Goal: Information Seeking & Learning: Learn about a topic

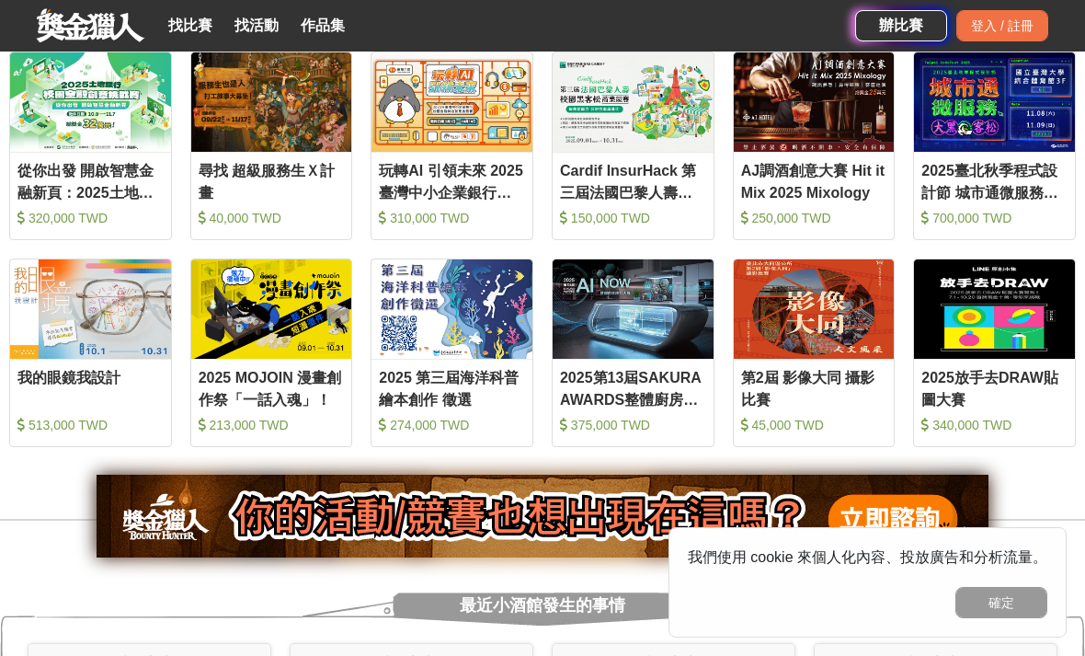
scroll to position [810, 0]
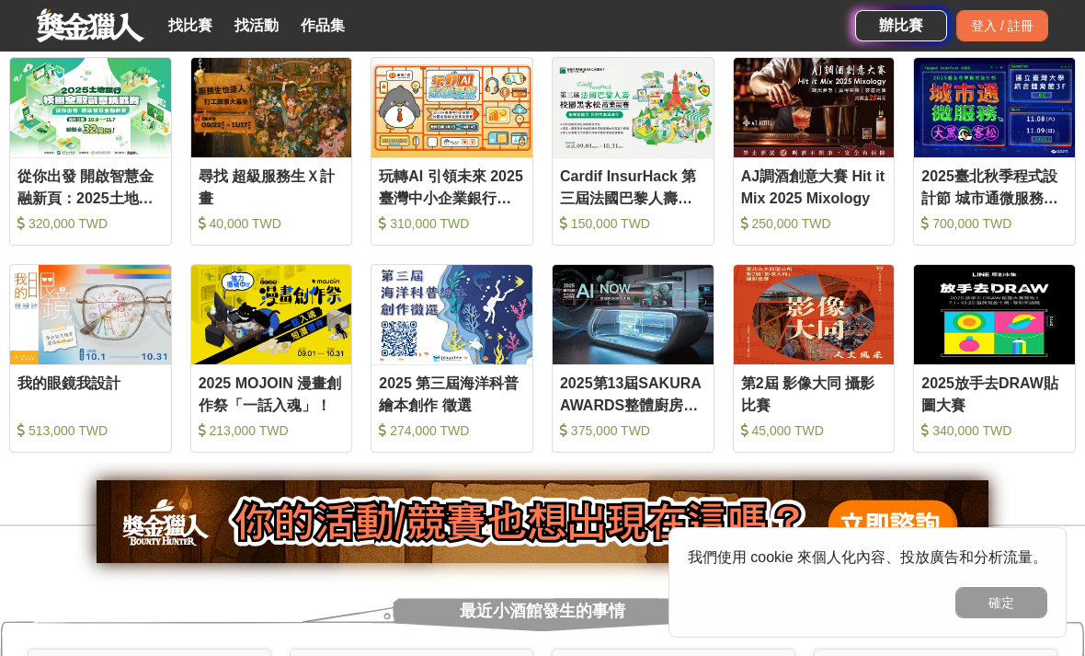
click at [219, 239] on div "尋找 超級服務生Ｘ計畫 40,000 TWD" at bounding box center [271, 202] width 161 height 74
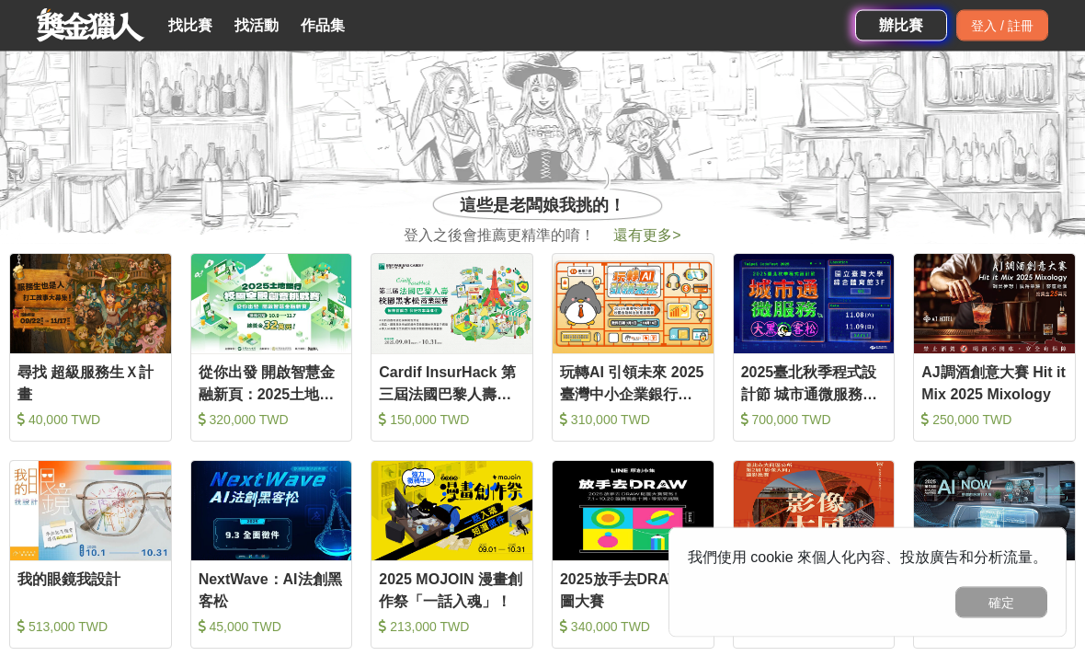
scroll to position [614, 0]
click at [397, 317] on img at bounding box center [451, 303] width 161 height 99
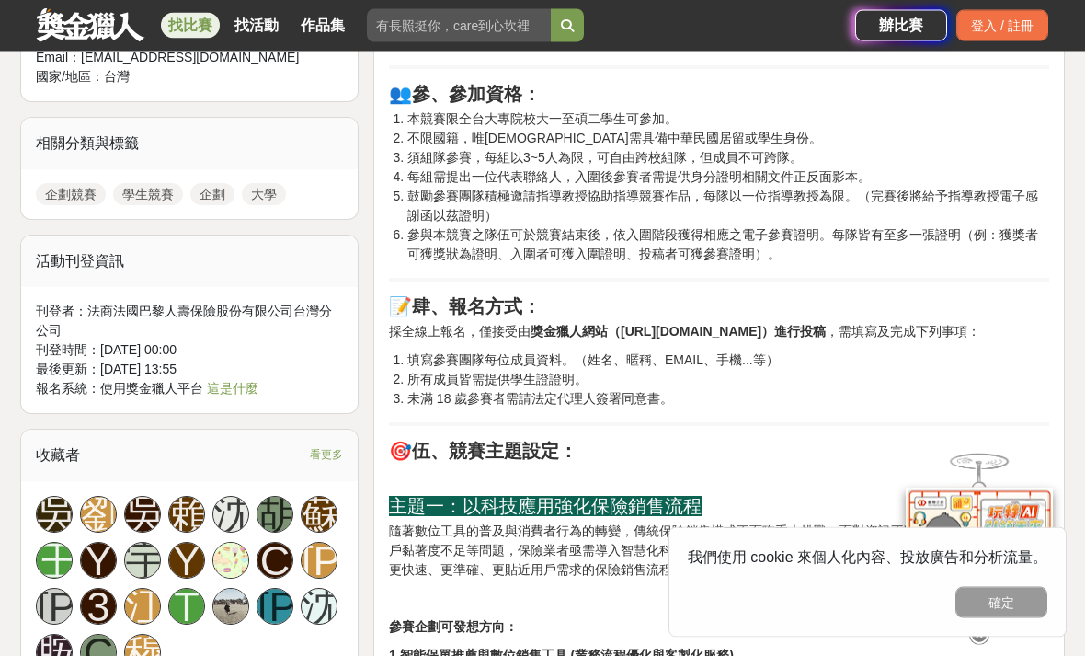
scroll to position [1275, 0]
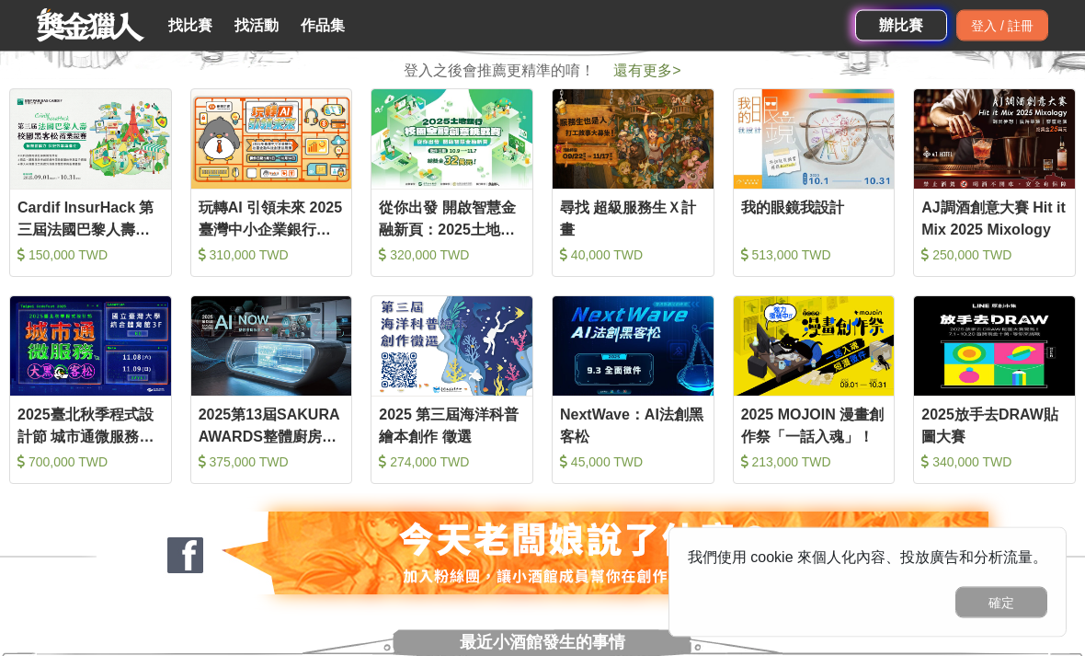
scroll to position [779, 0]
click at [222, 376] on img at bounding box center [271, 345] width 161 height 99
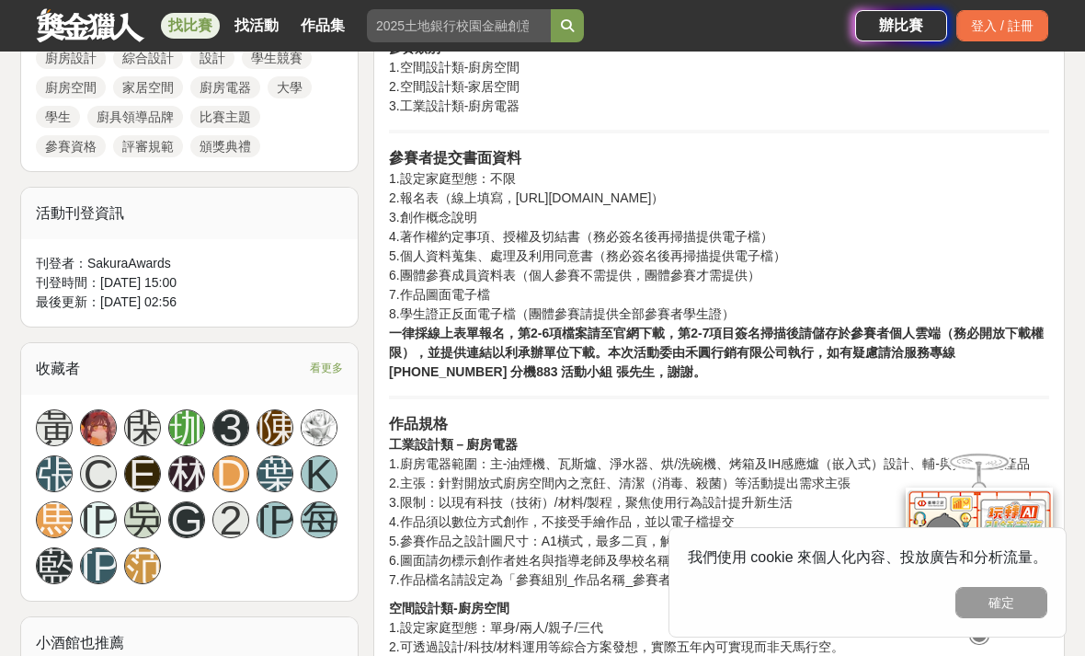
scroll to position [938, 0]
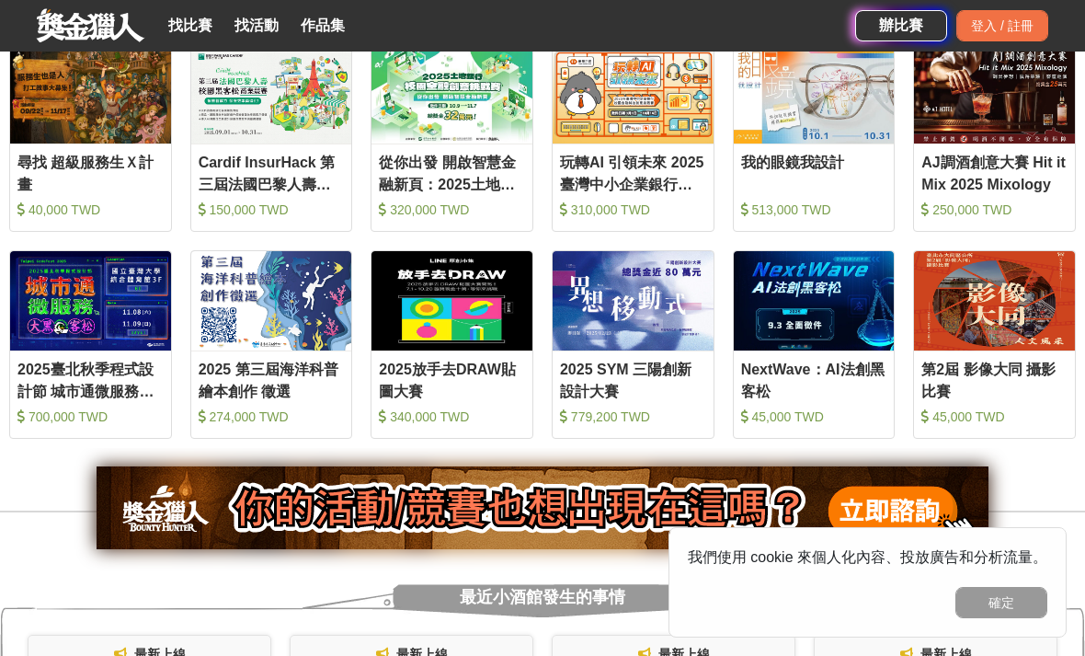
scroll to position [823, 0]
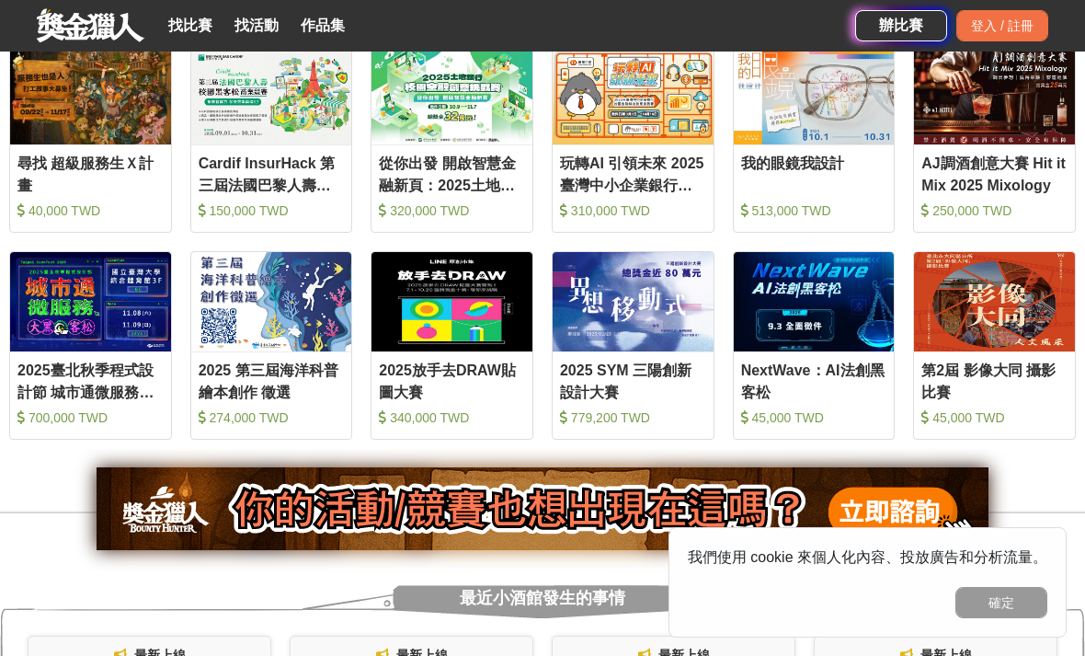
click at [439, 401] on div "2025放手去DRAW貼圖大賽" at bounding box center [452, 379] width 146 height 41
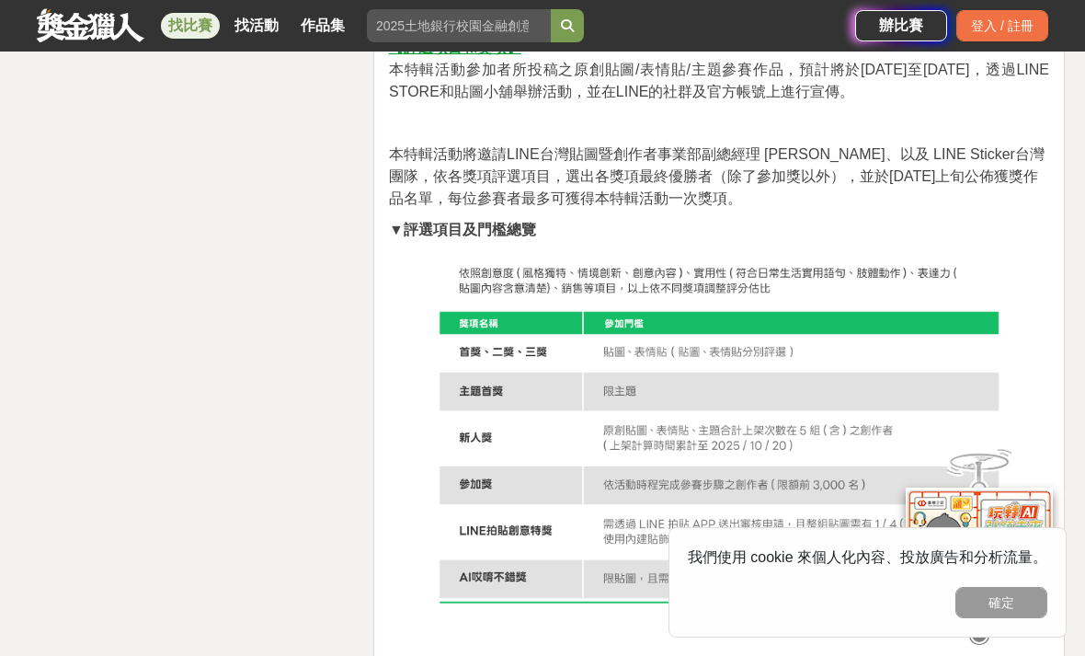
scroll to position [3303, 0]
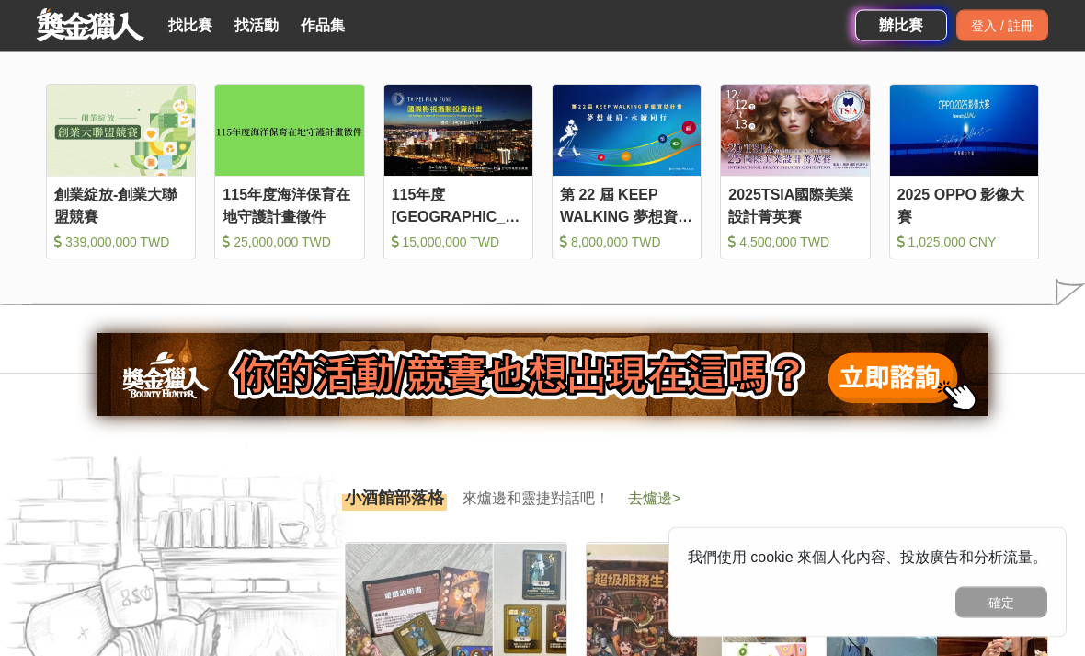
scroll to position [2067, 0]
click at [591, 252] on div "8,000,000 TWD" at bounding box center [626, 242] width 133 height 19
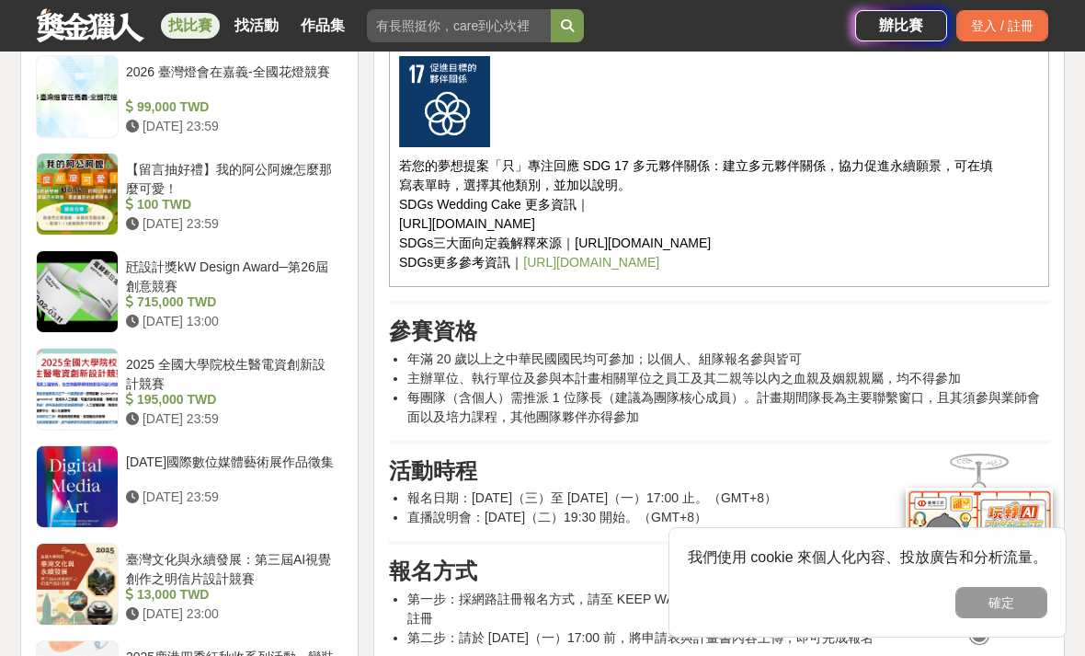
scroll to position [2043, 0]
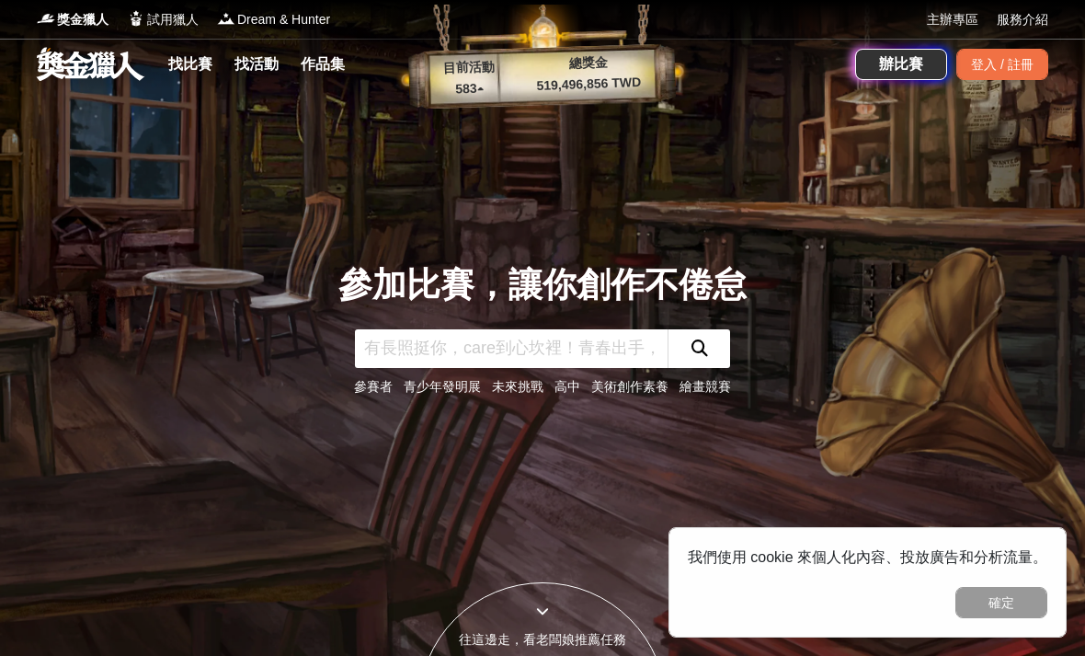
click at [440, 364] on input "text" at bounding box center [511, 348] width 313 height 39
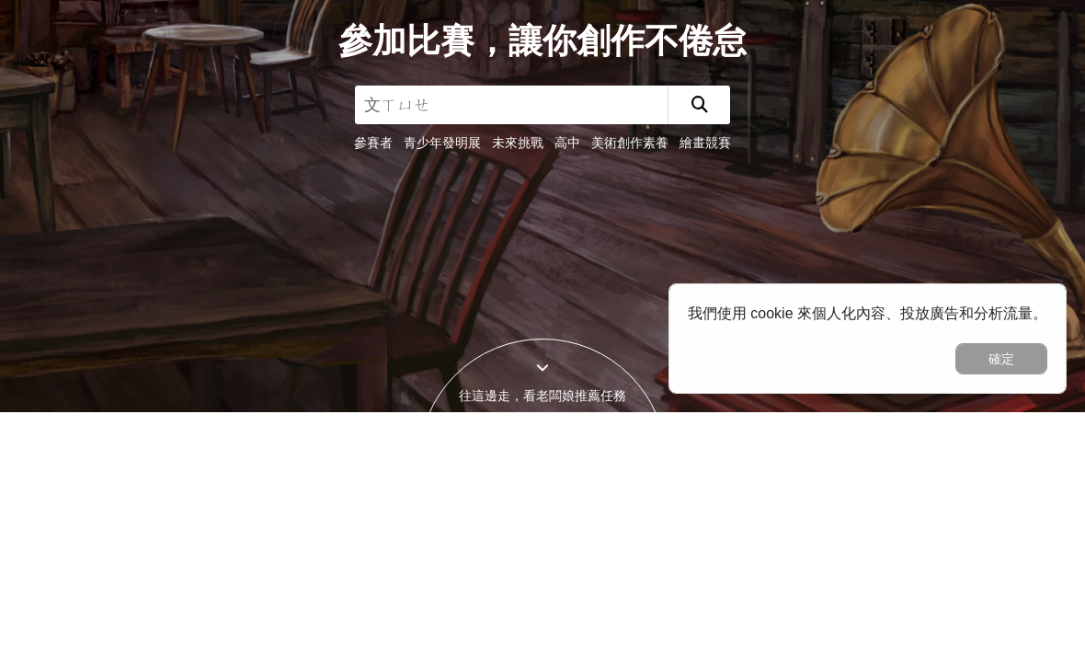
type input "文學"
click at [699, 329] on button "submit" at bounding box center [698, 348] width 63 height 39
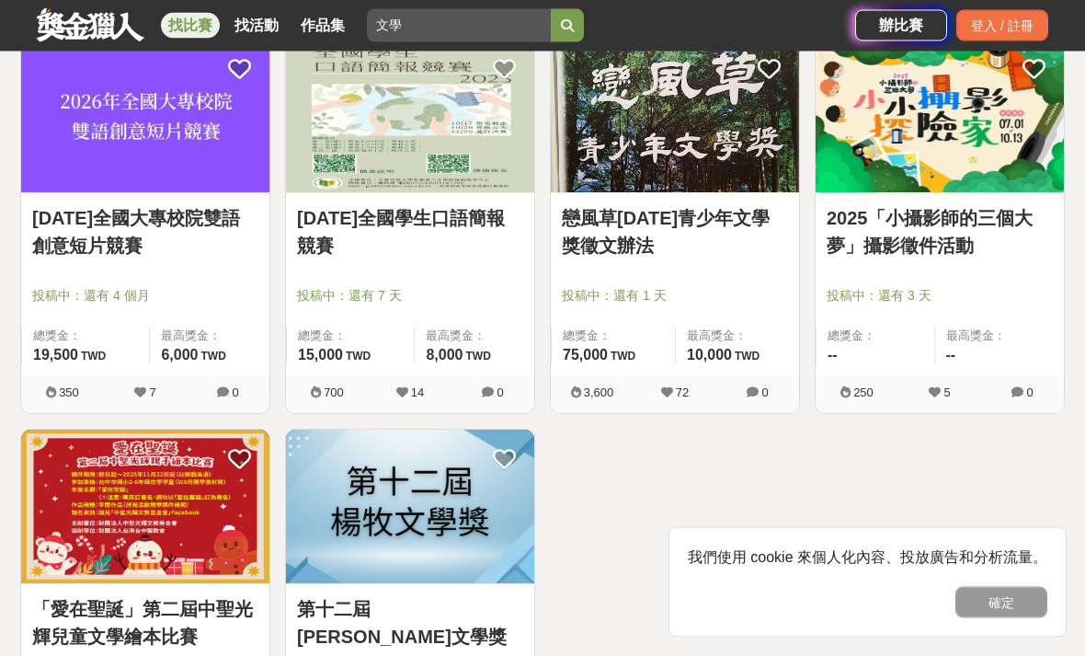
scroll to position [1142, 0]
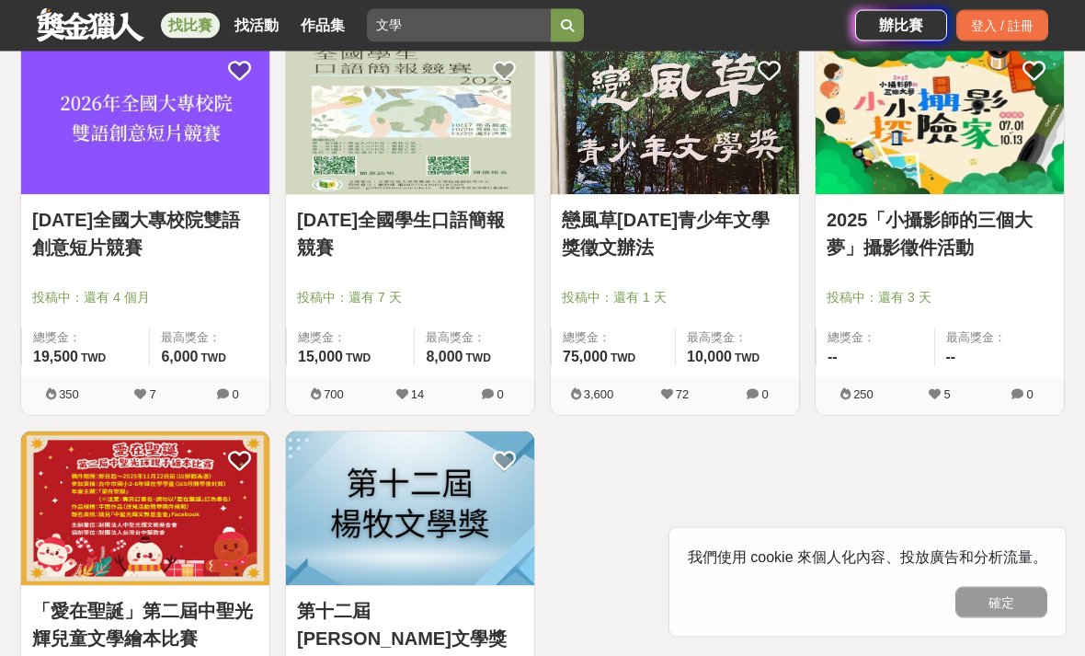
click at [643, 336] on span "總獎金：" at bounding box center [613, 338] width 101 height 18
click at [601, 279] on div at bounding box center [680, 272] width 237 height 22
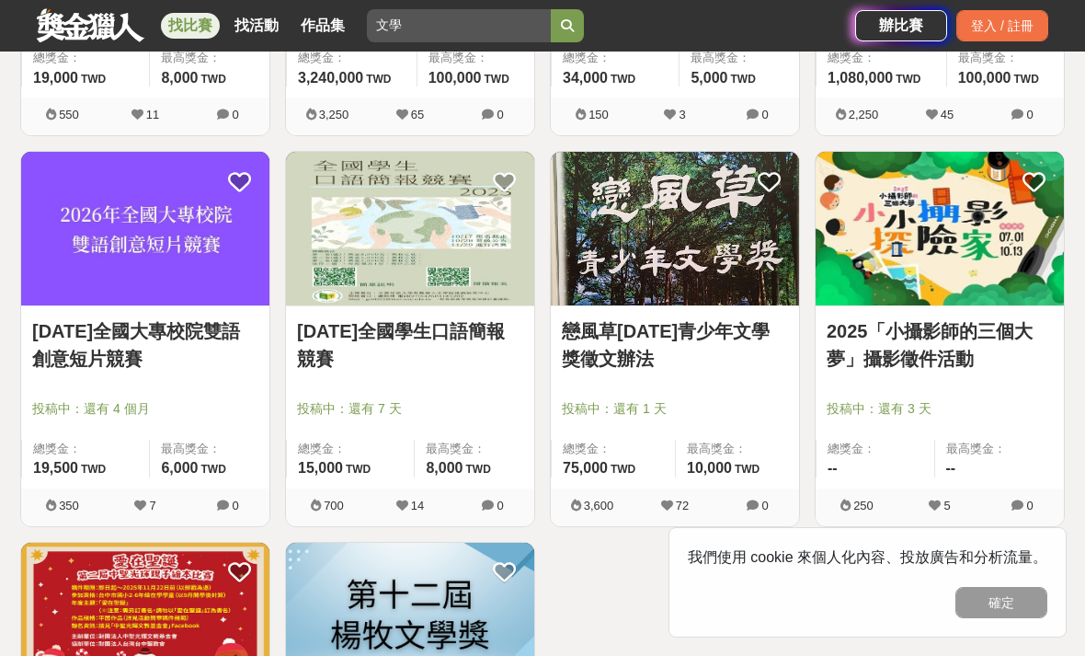
scroll to position [1029, 0]
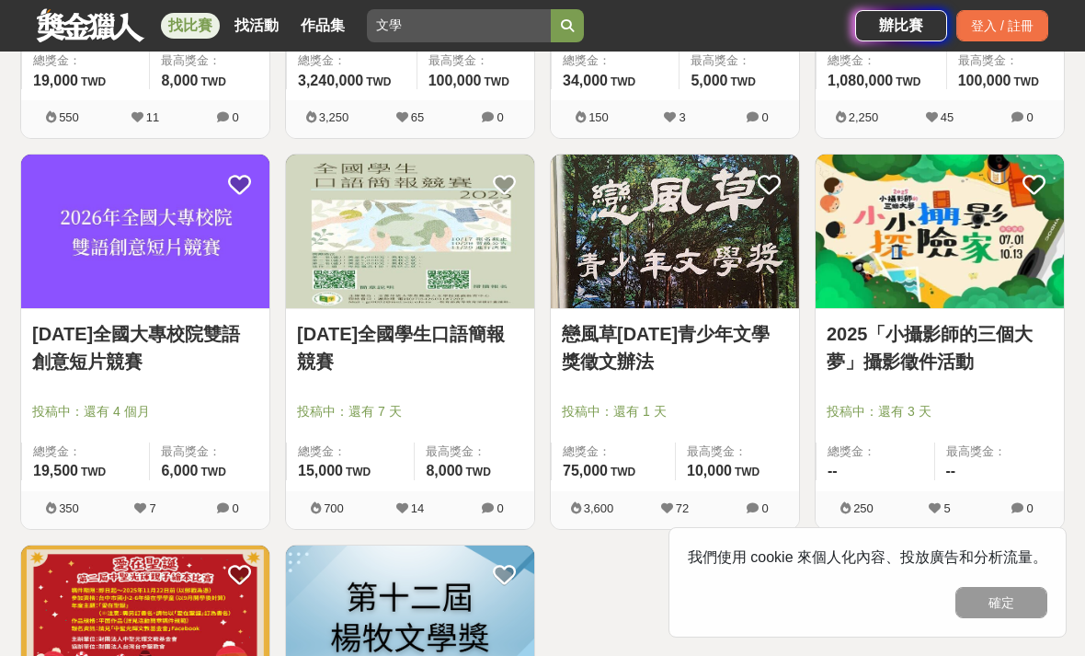
click at [622, 277] on img at bounding box center [675, 231] width 248 height 154
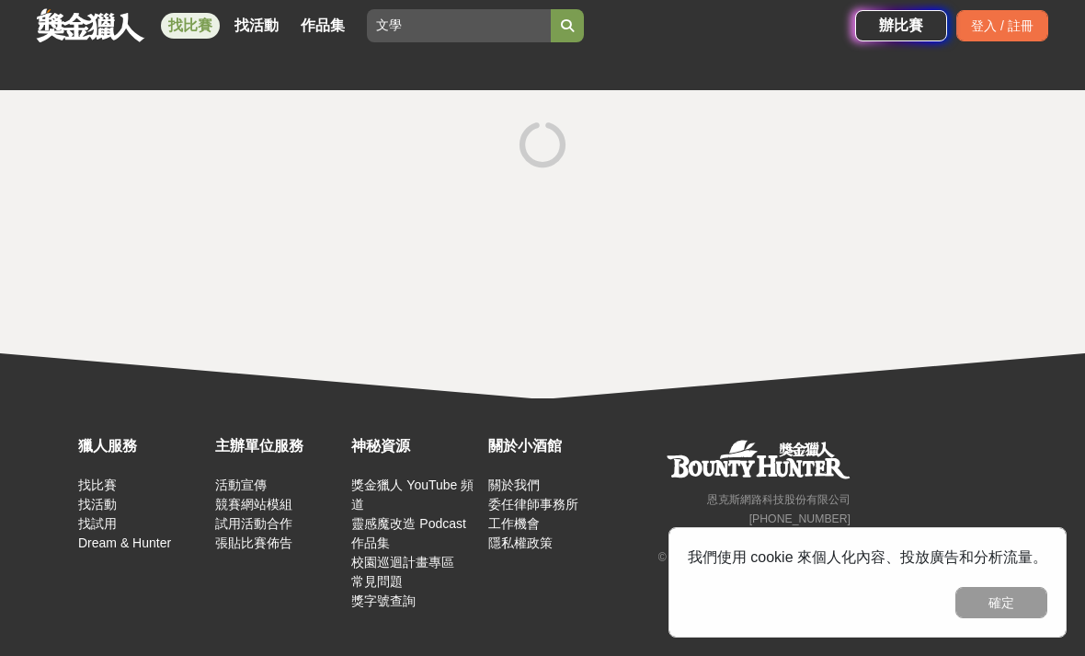
click at [589, 230] on div at bounding box center [542, 244] width 1085 height 308
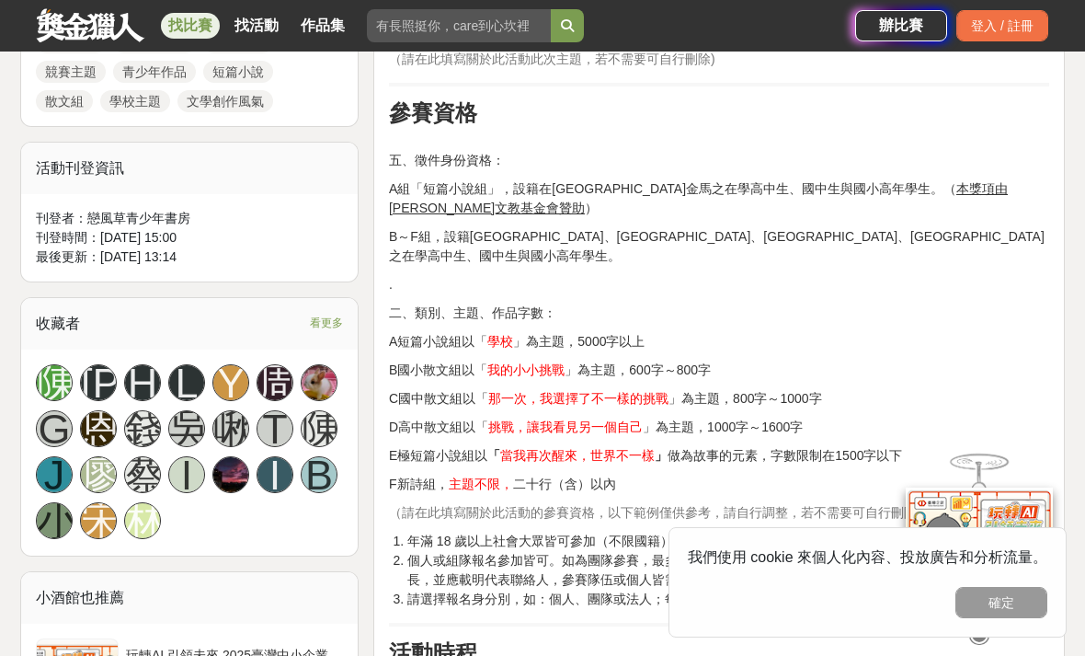
scroll to position [981, 0]
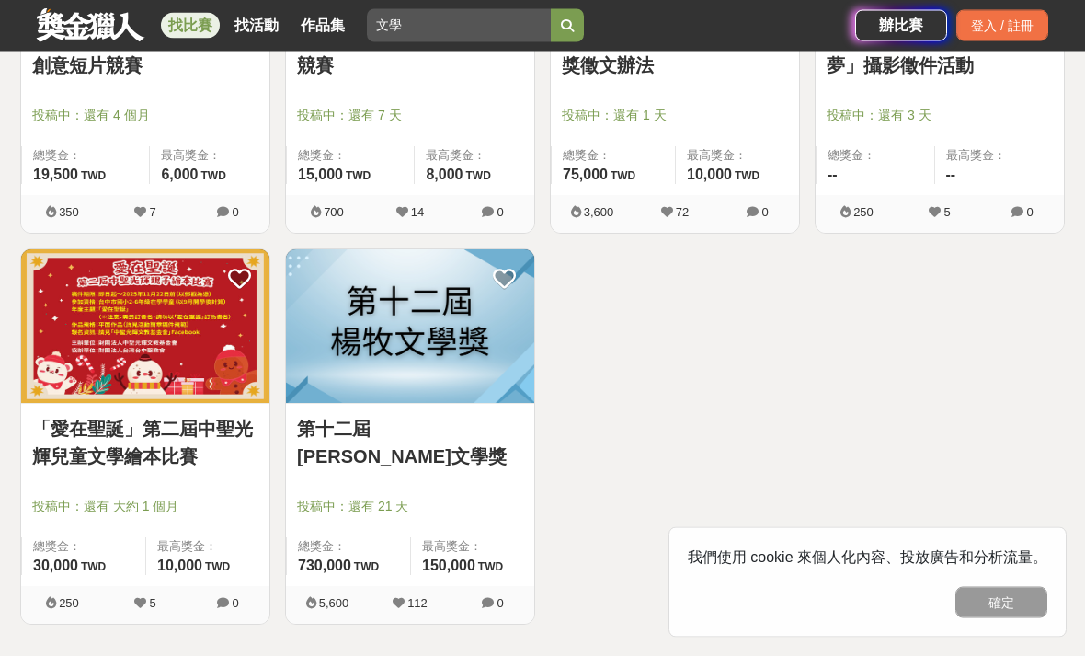
scroll to position [1389, 0]
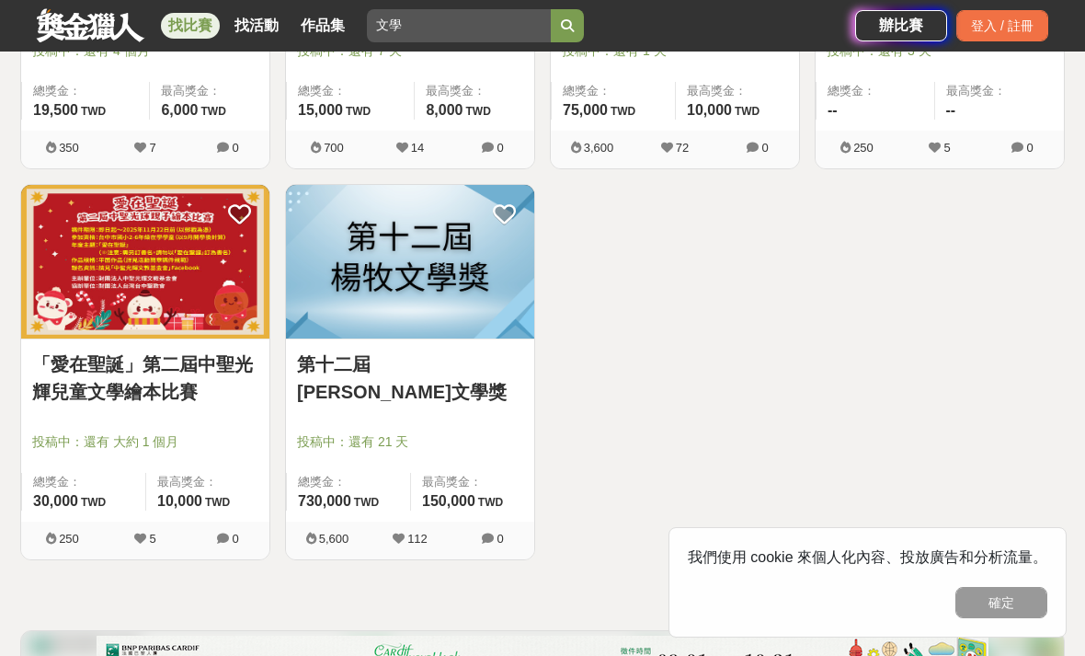
click at [347, 372] on link "第十二屆[PERSON_NAME]文學獎" at bounding box center [410, 377] width 226 height 55
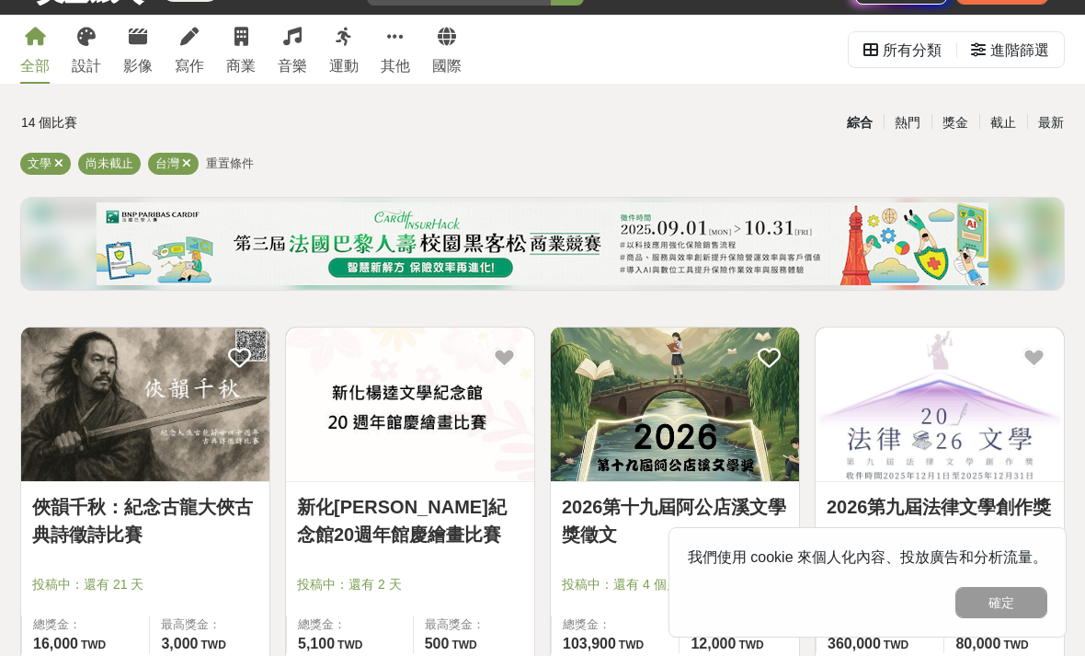
scroll to position [299, 0]
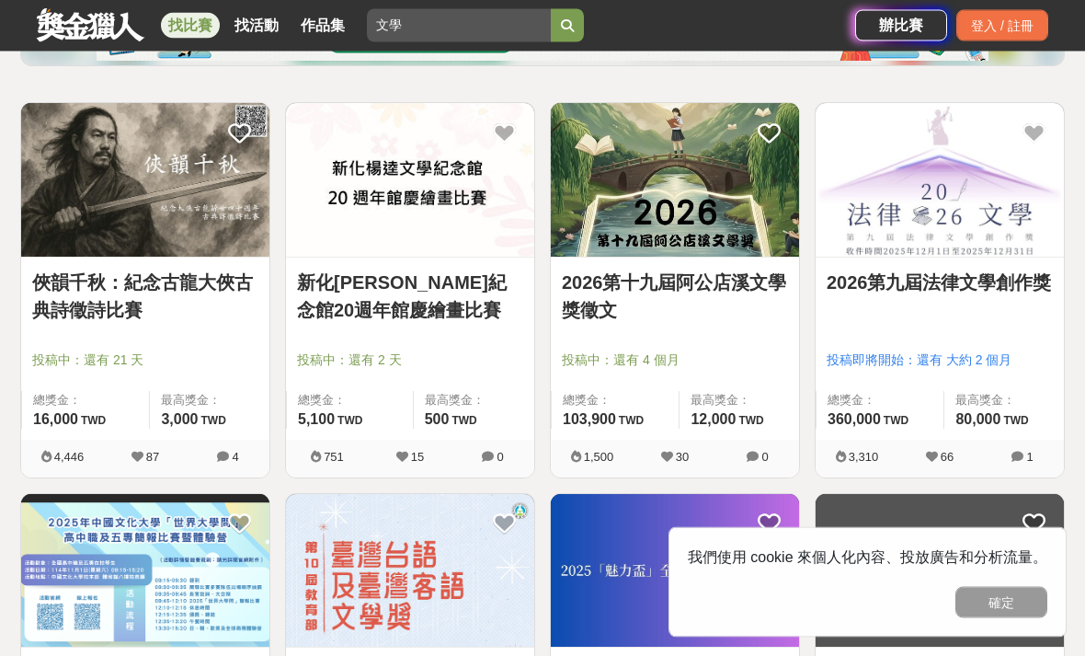
click at [46, 291] on link "俠韻千秋：紀念古龍大俠古典詩徵詩比賽" at bounding box center [145, 296] width 226 height 55
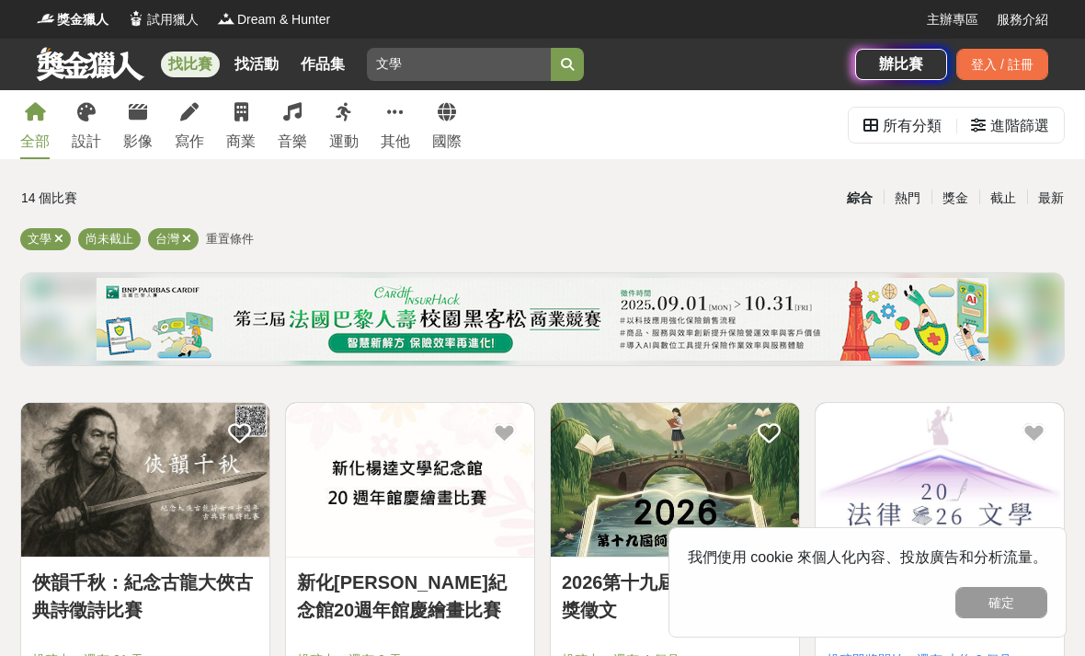
click at [168, 112] on div "全部 設計 影像 寫作 商業 音樂 運動 其他 國際" at bounding box center [240, 124] width 463 height 69
click at [187, 122] on link "寫作" at bounding box center [189, 124] width 29 height 69
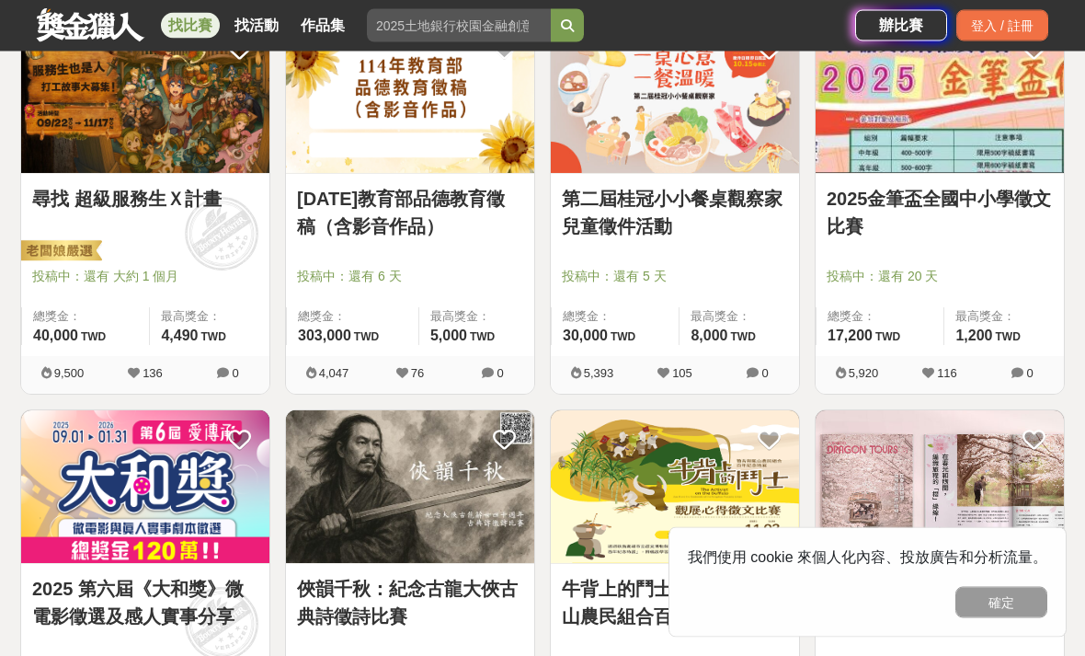
scroll to position [384, 0]
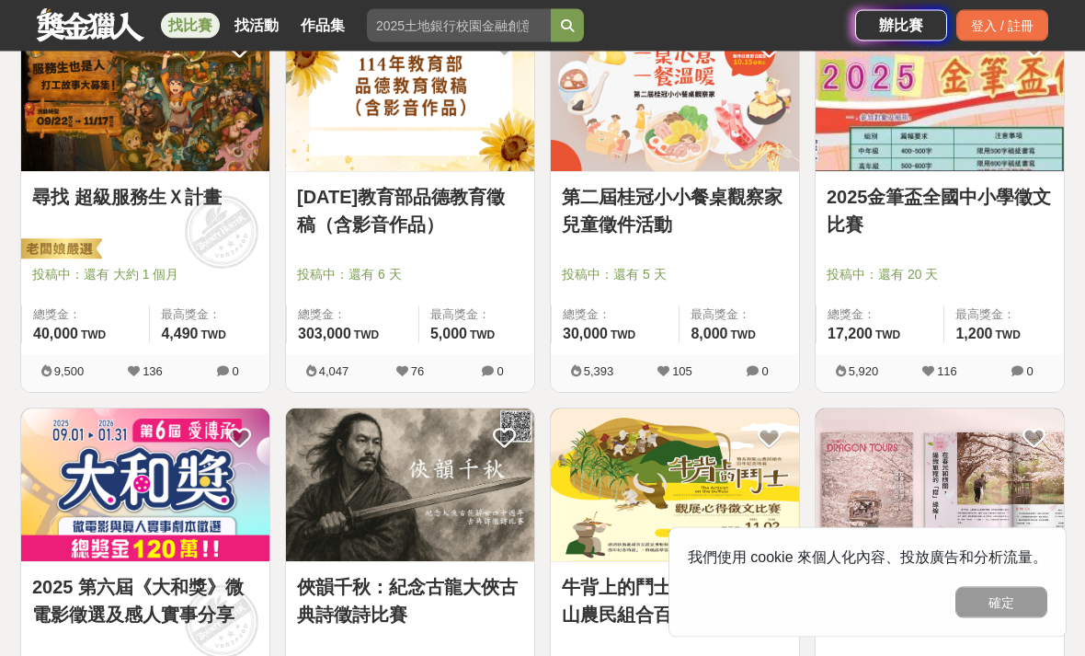
click at [942, 206] on link "2025金筆盃全國中小學徵文比賽" at bounding box center [940, 211] width 226 height 55
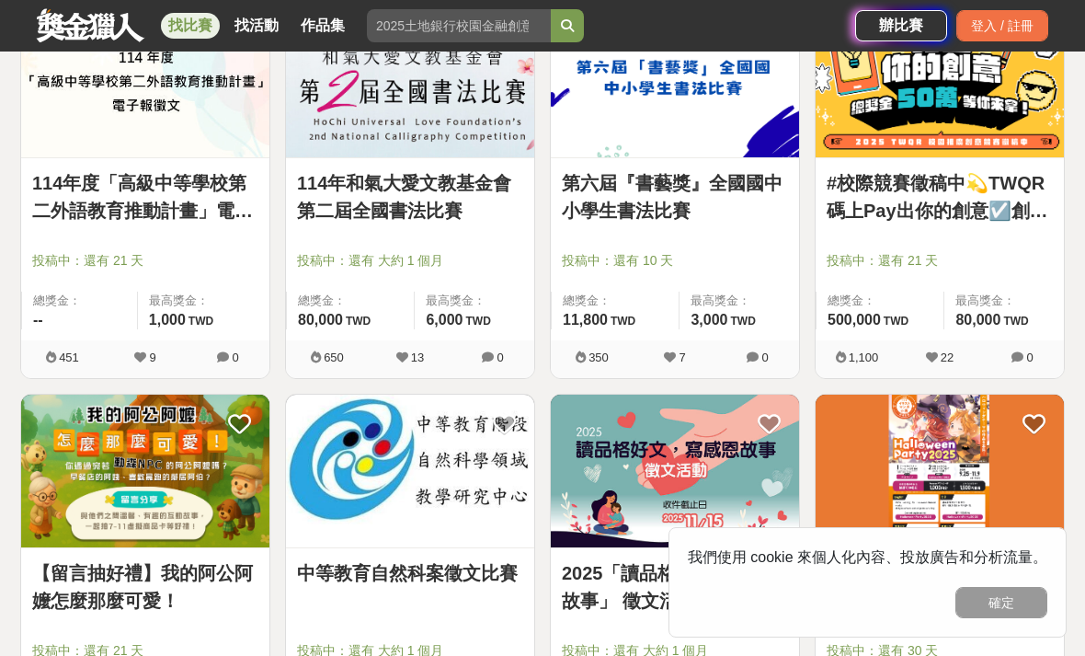
scroll to position [1644, 0]
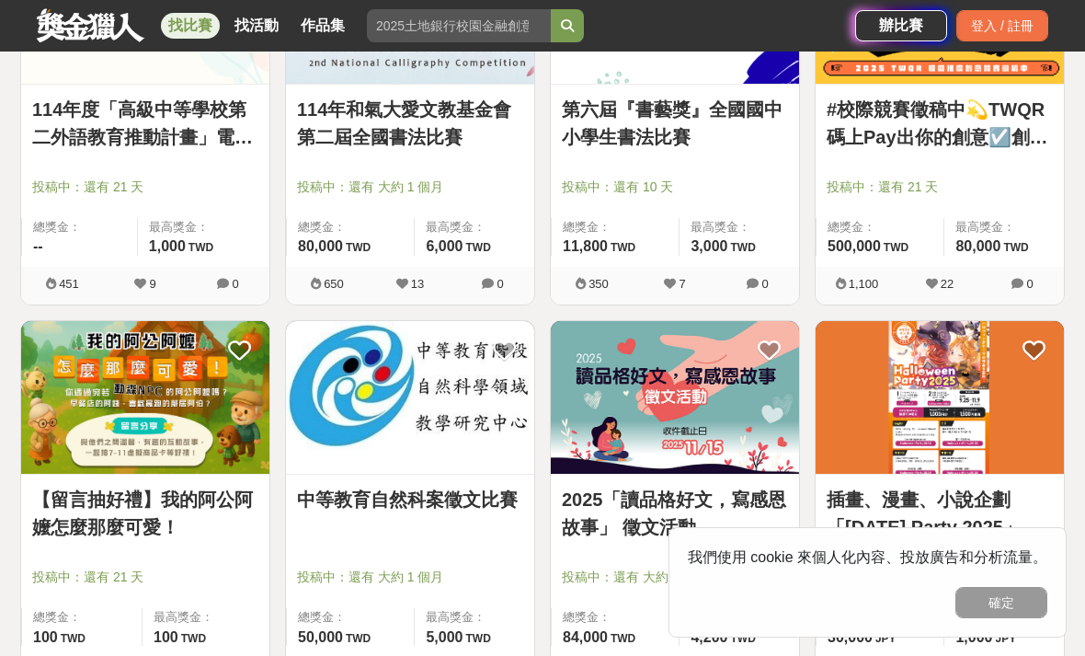
click at [94, 283] on span "451" at bounding box center [62, 283] width 83 height 19
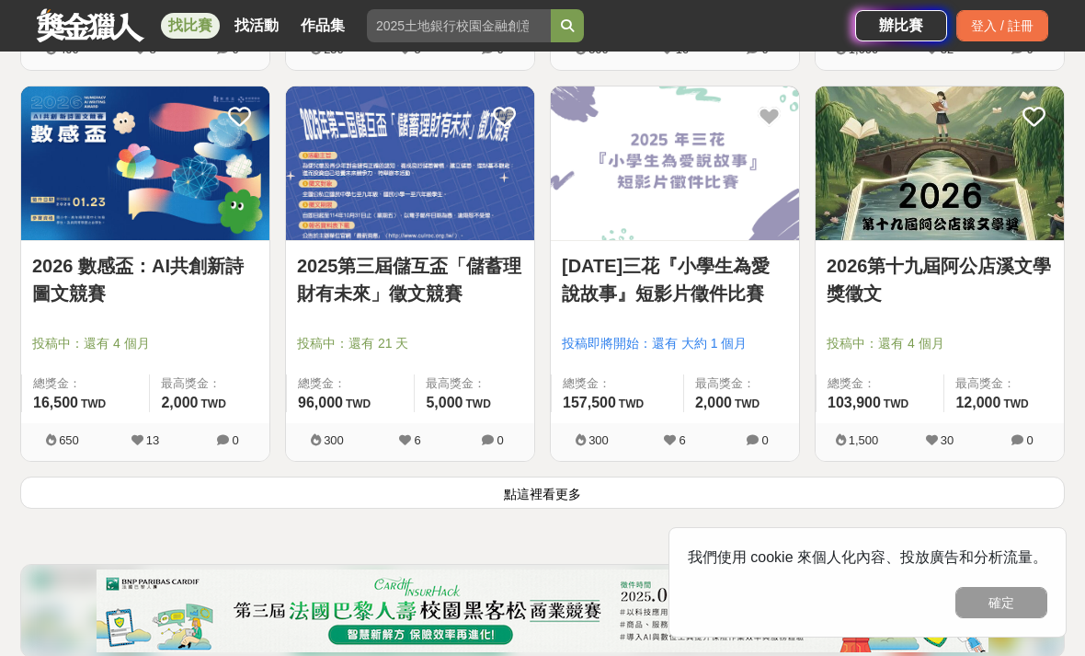
scroll to position [2249, 0]
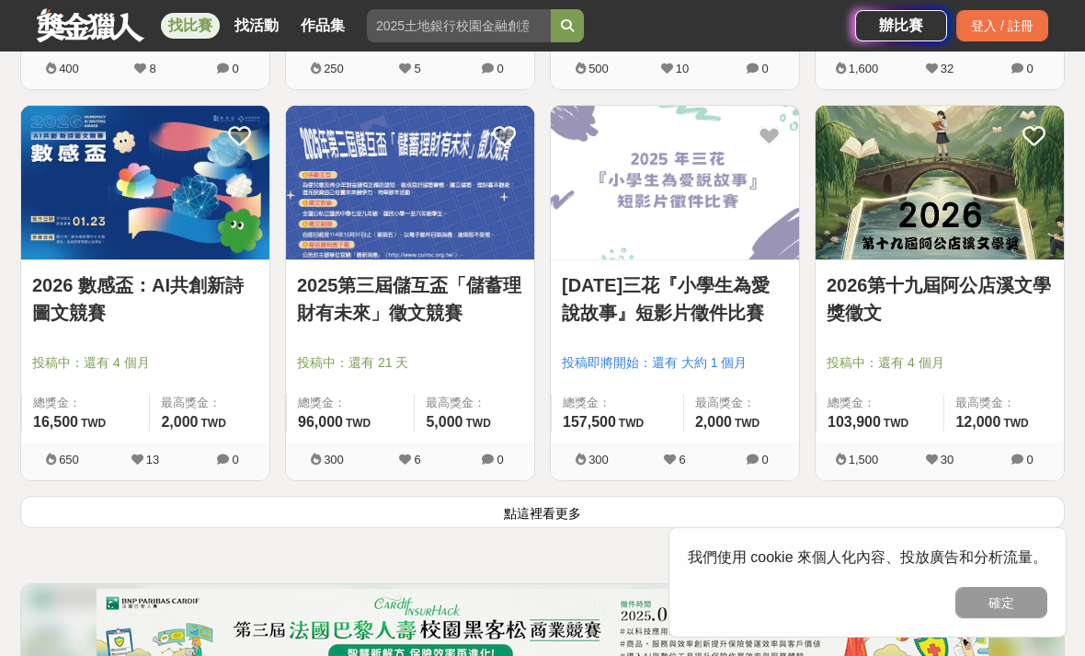
click at [902, 208] on img at bounding box center [939, 183] width 248 height 154
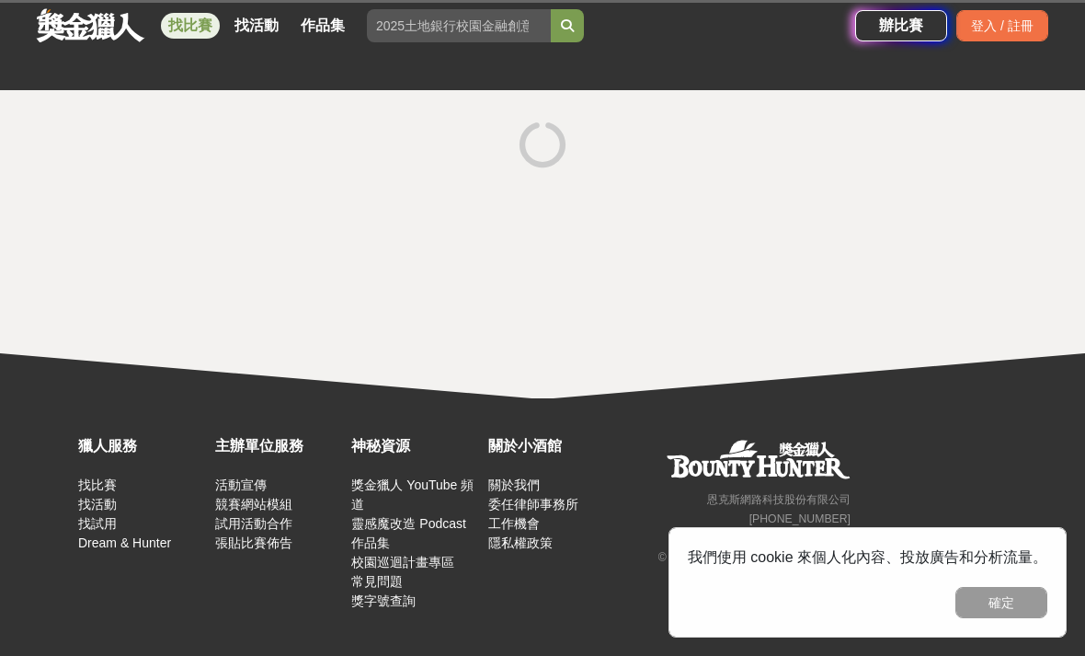
click at [870, 248] on div at bounding box center [542, 244] width 1085 height 308
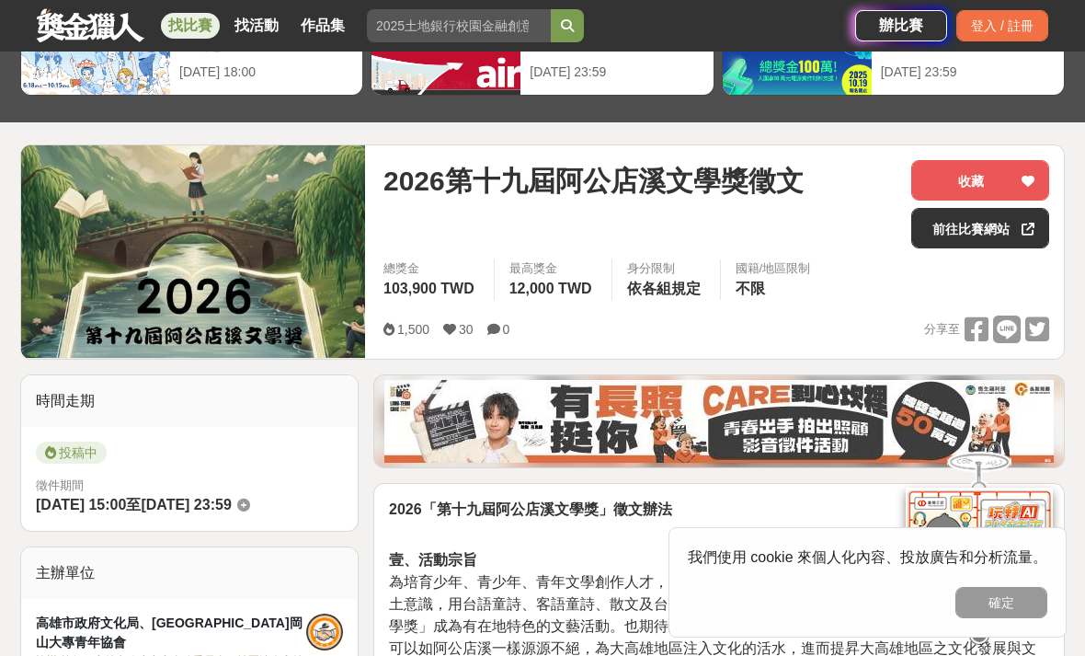
scroll to position [0, 0]
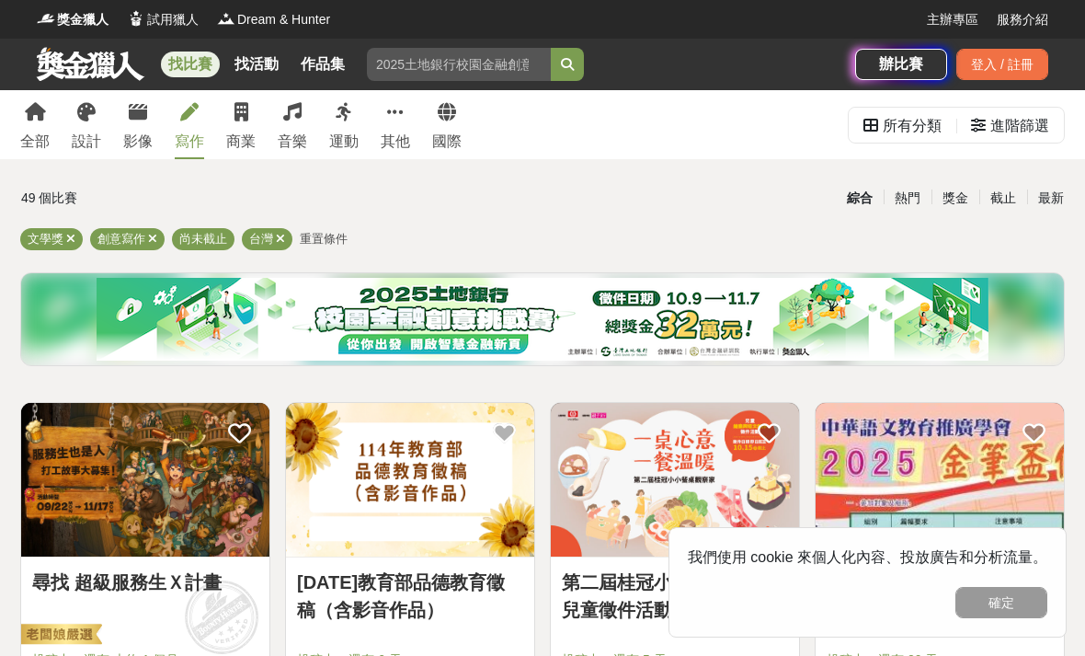
scroll to position [2249, 0]
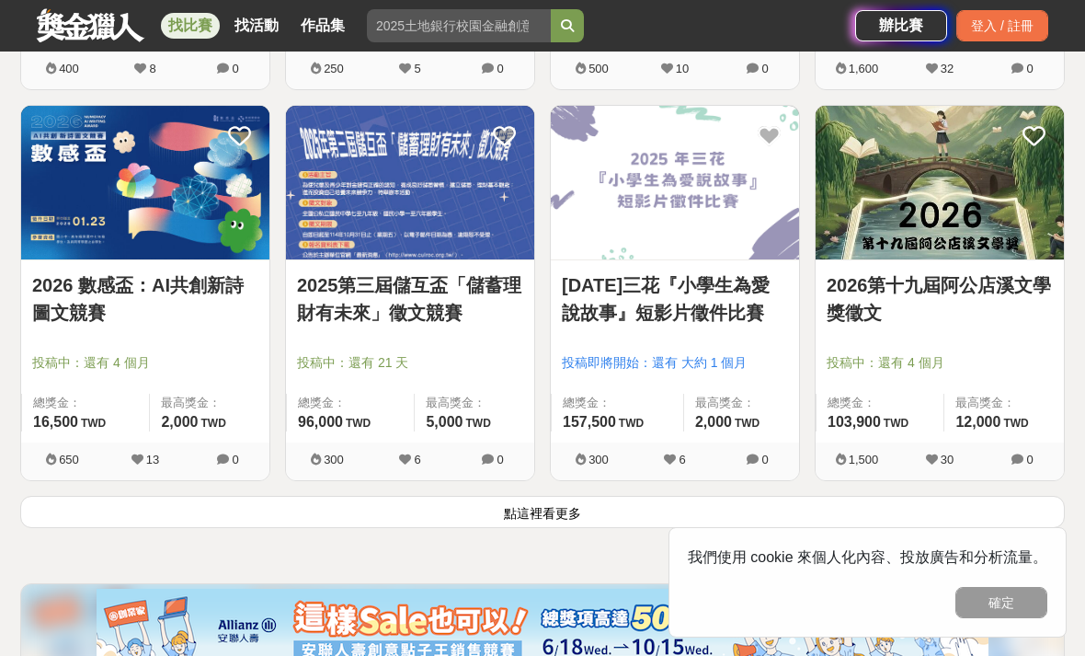
click at [336, 252] on img at bounding box center [410, 183] width 248 height 154
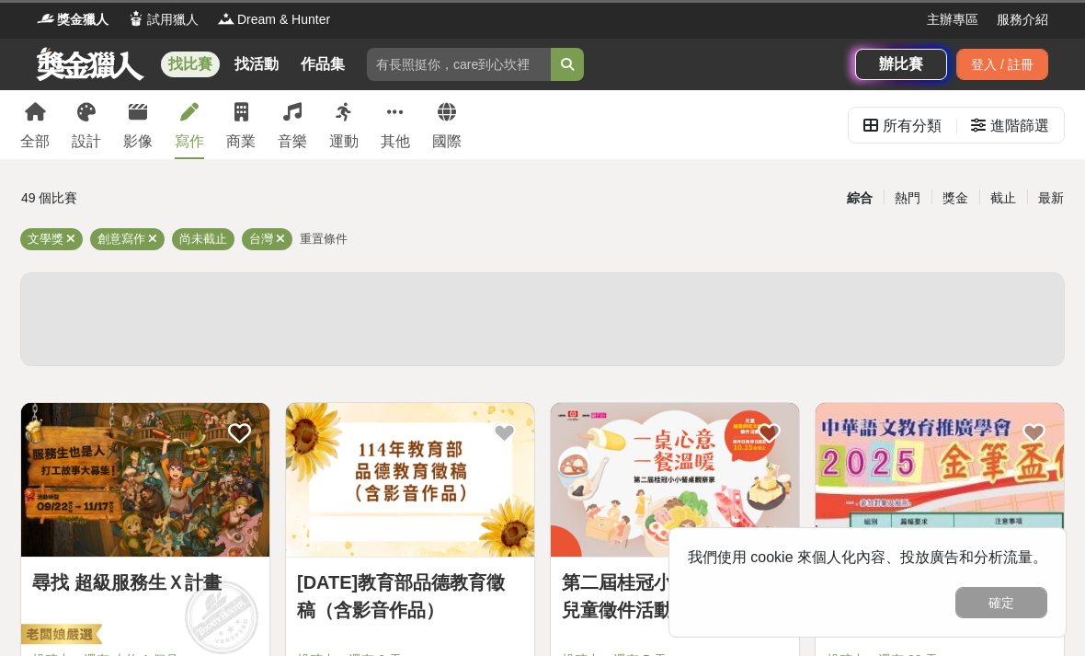
scroll to position [2249, 0]
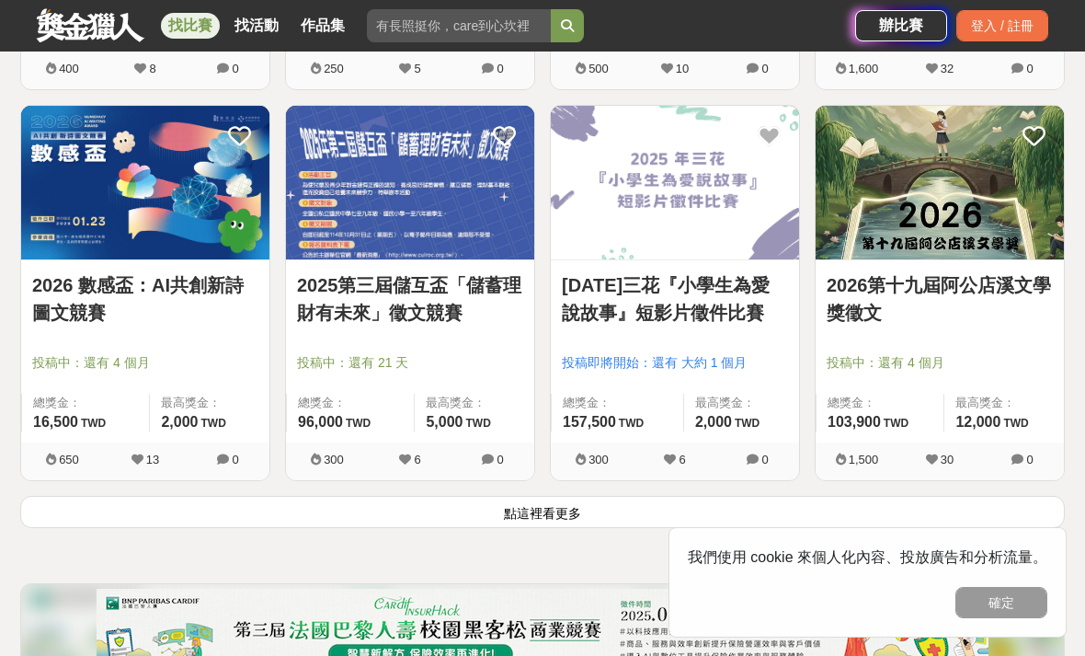
click at [43, 236] on img at bounding box center [145, 183] width 248 height 154
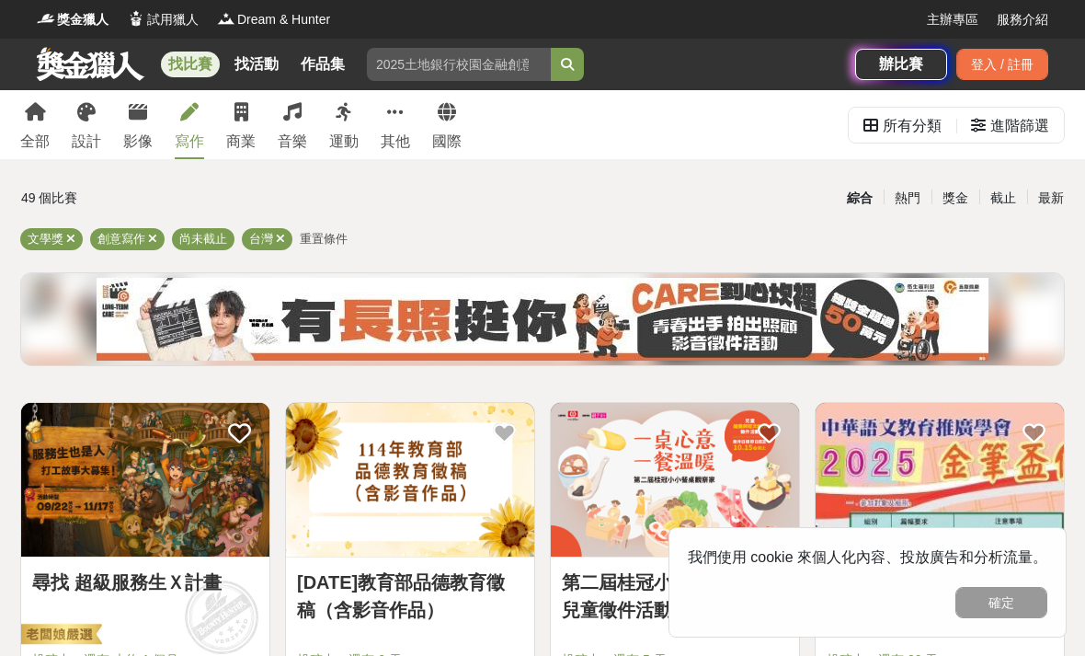
click at [267, 124] on div "全部 設計 影像 寫作 商業 音樂 運動 其他 國際" at bounding box center [240, 124] width 463 height 69
click at [287, 128] on link "音樂" at bounding box center [292, 124] width 29 height 69
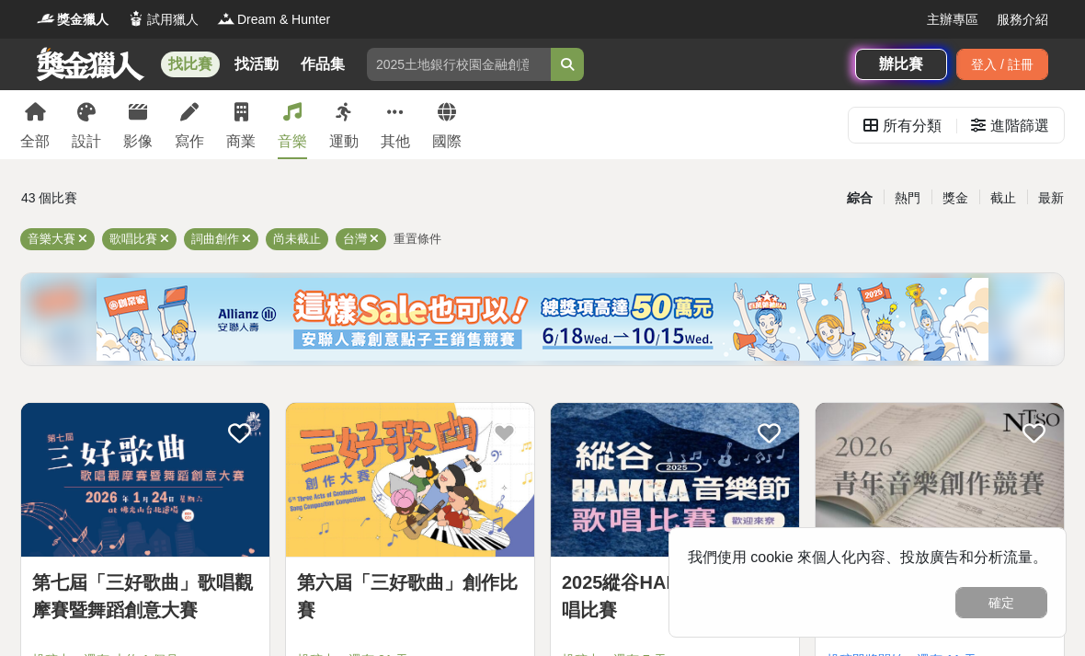
click at [93, 110] on icon at bounding box center [86, 112] width 18 height 18
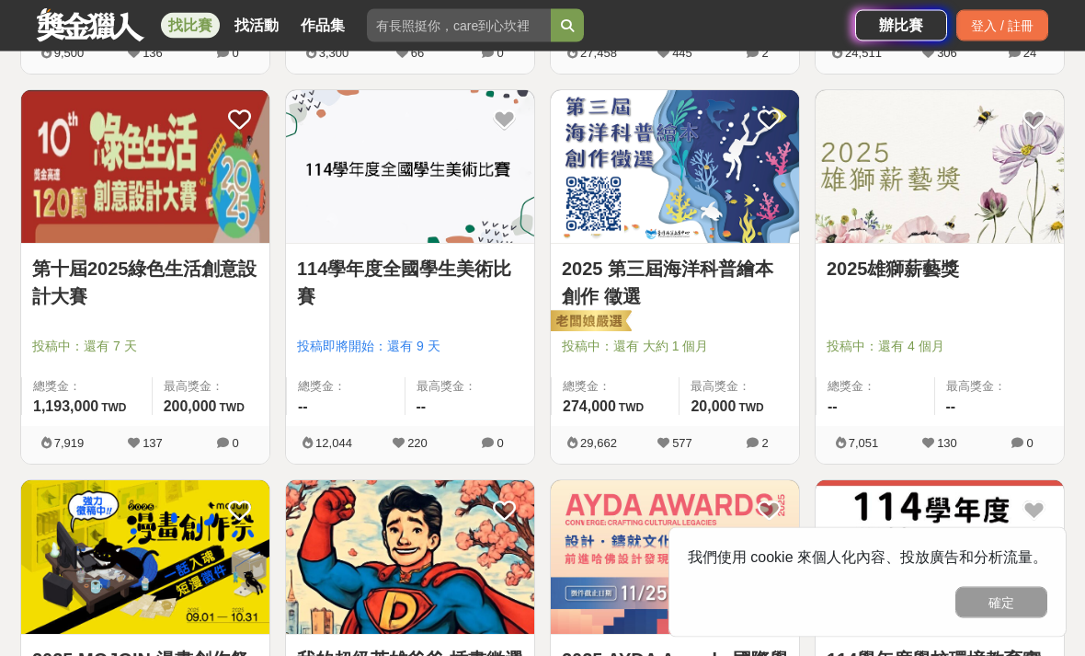
scroll to position [789, 0]
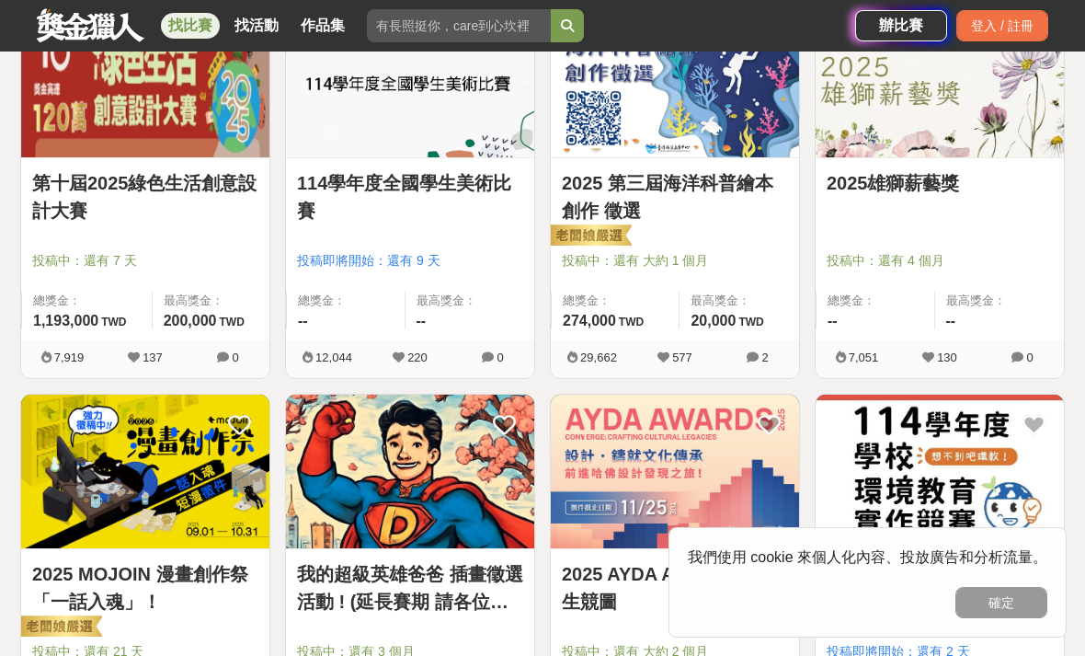
click at [578, 181] on link "2025 第三屆海洋科普繪本創作 徵選" at bounding box center [675, 196] width 226 height 55
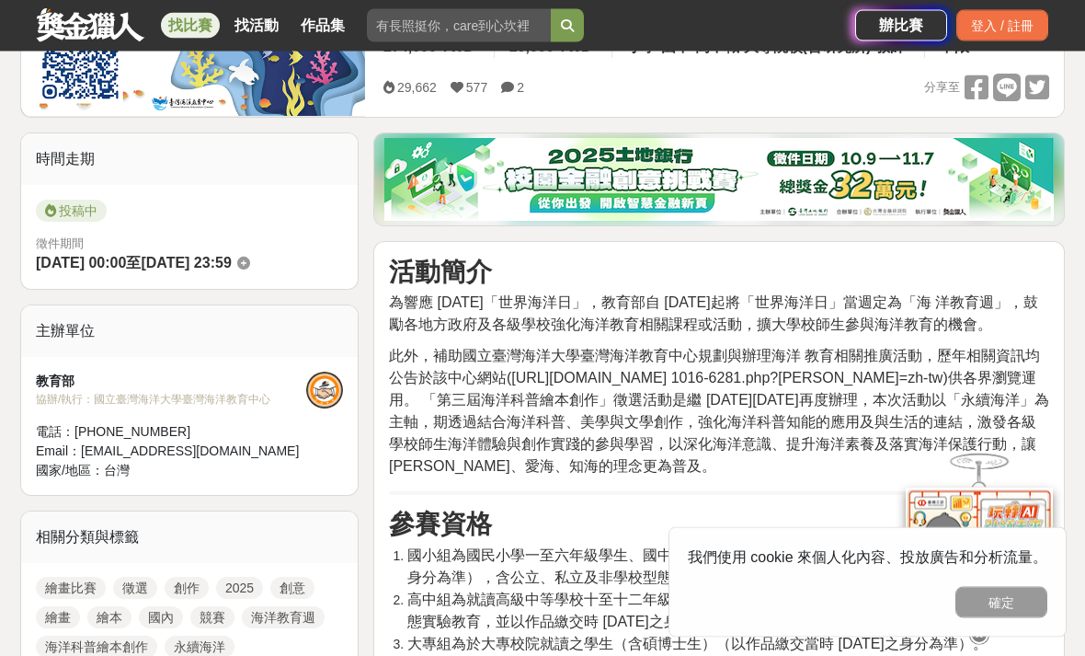
scroll to position [379, 0]
click at [450, 490] on hr at bounding box center [719, 492] width 660 height 4
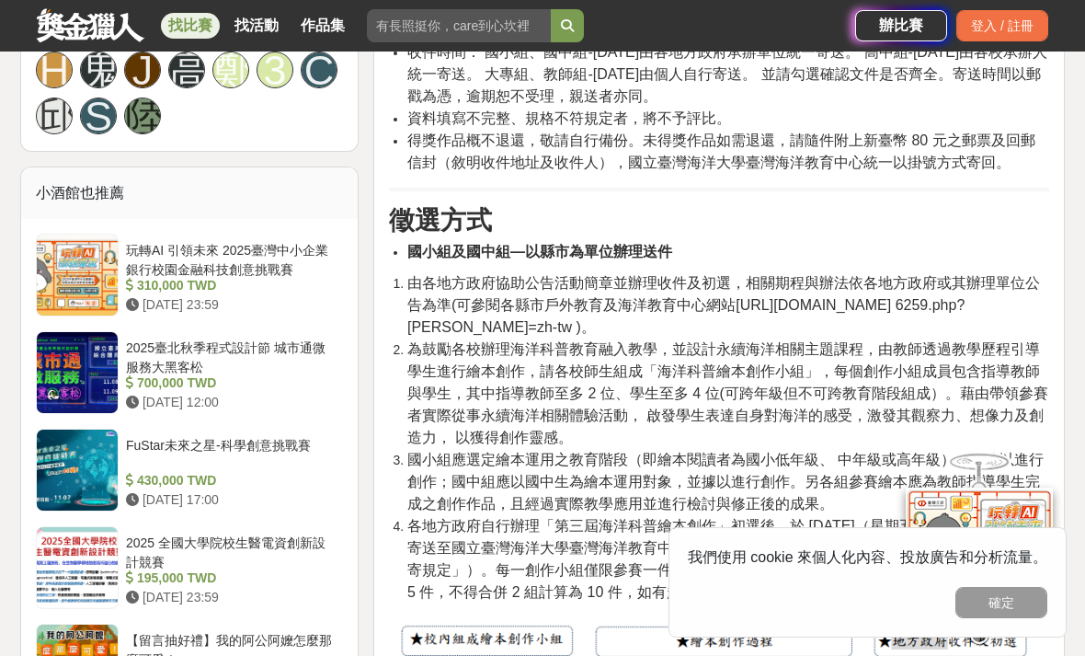
scroll to position [1417, 0]
click at [168, 435] on div "FuStar未來之星-科學創意挑戰賽" at bounding box center [231, 452] width 210 height 35
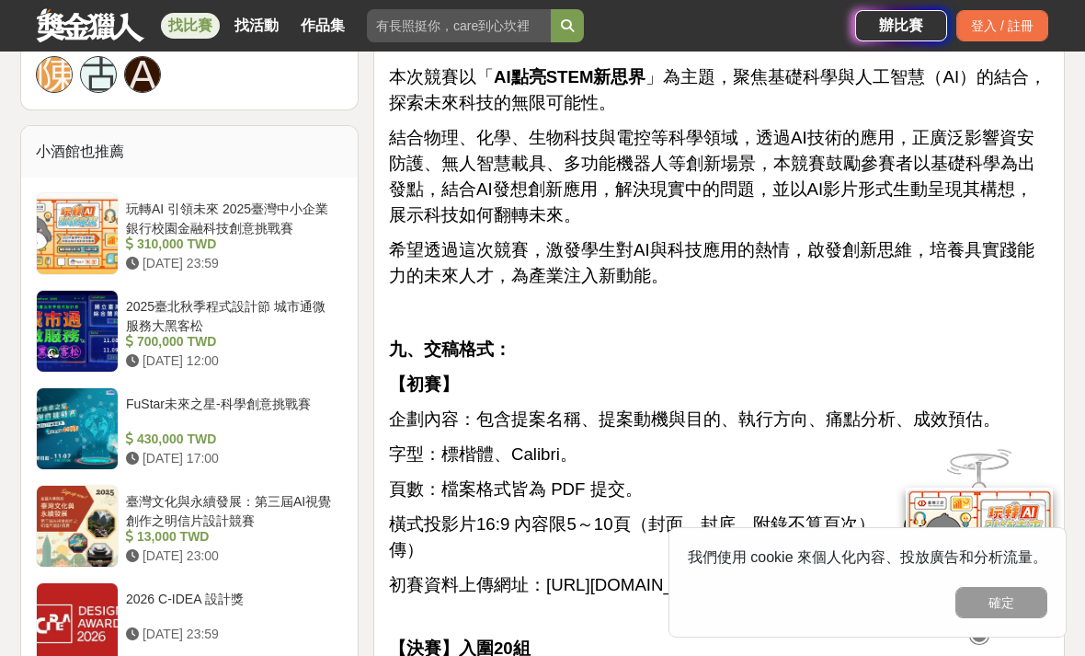
scroll to position [1994, 0]
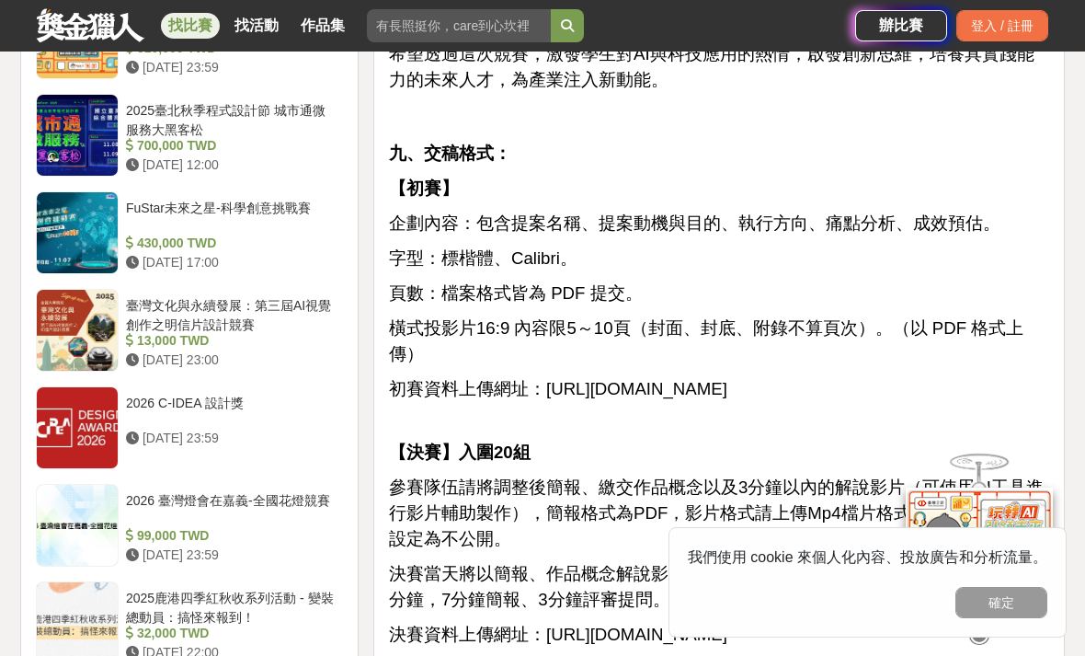
click at [132, 405] on div "2026 C-IDEA 設計獎" at bounding box center [231, 410] width 210 height 35
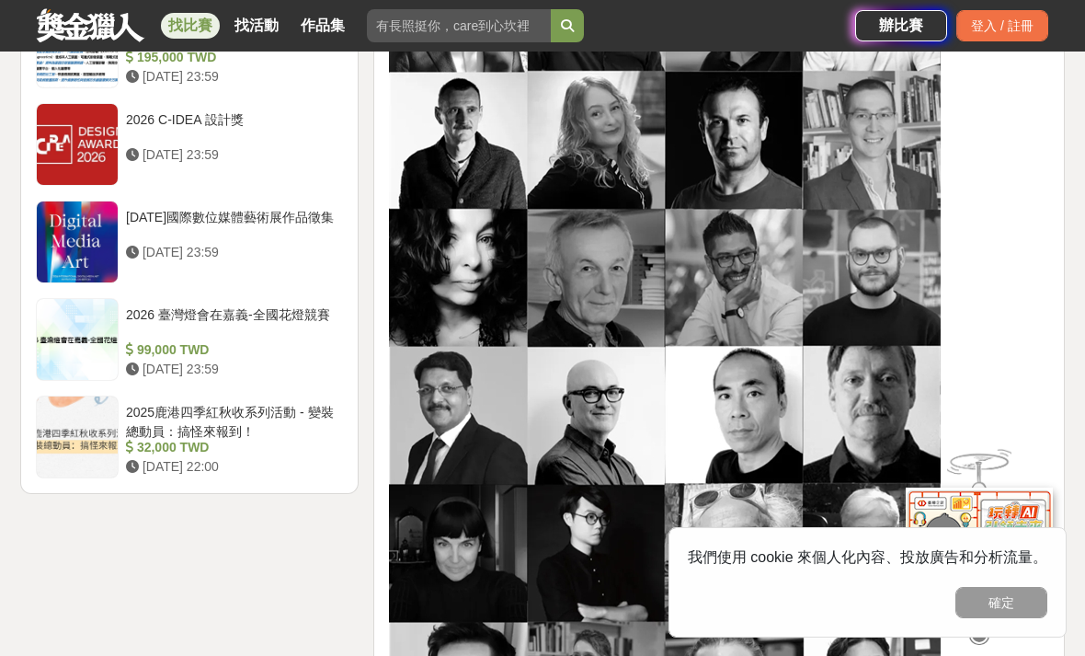
scroll to position [2255, 0]
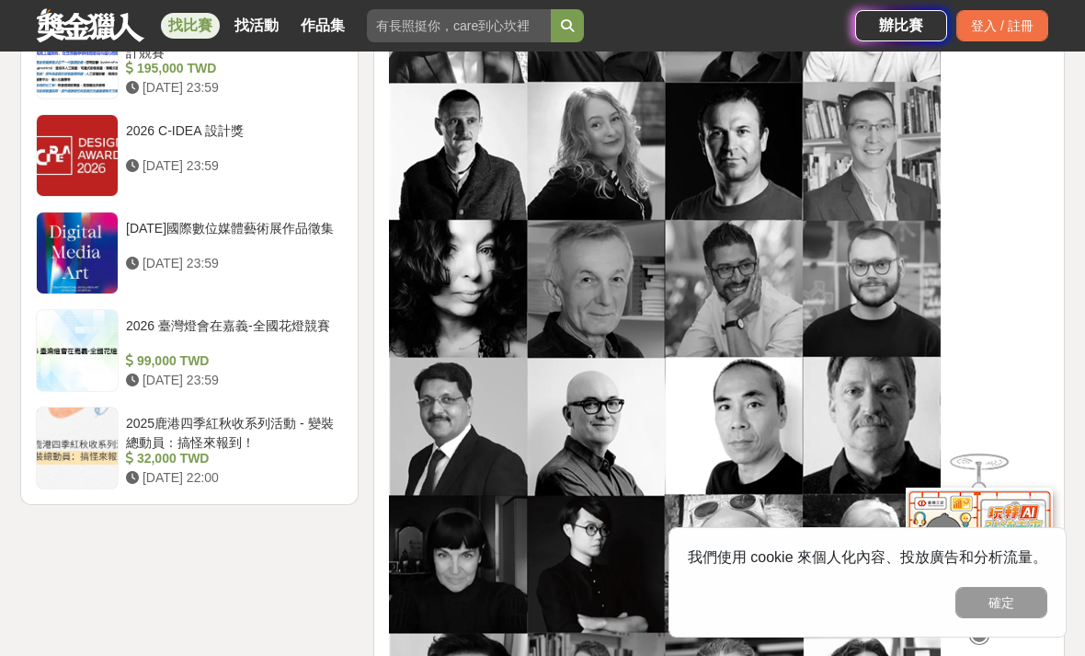
click at [126, 332] on div "2026 臺灣燈會在嘉義-全國花燈競賽" at bounding box center [231, 333] width 210 height 35
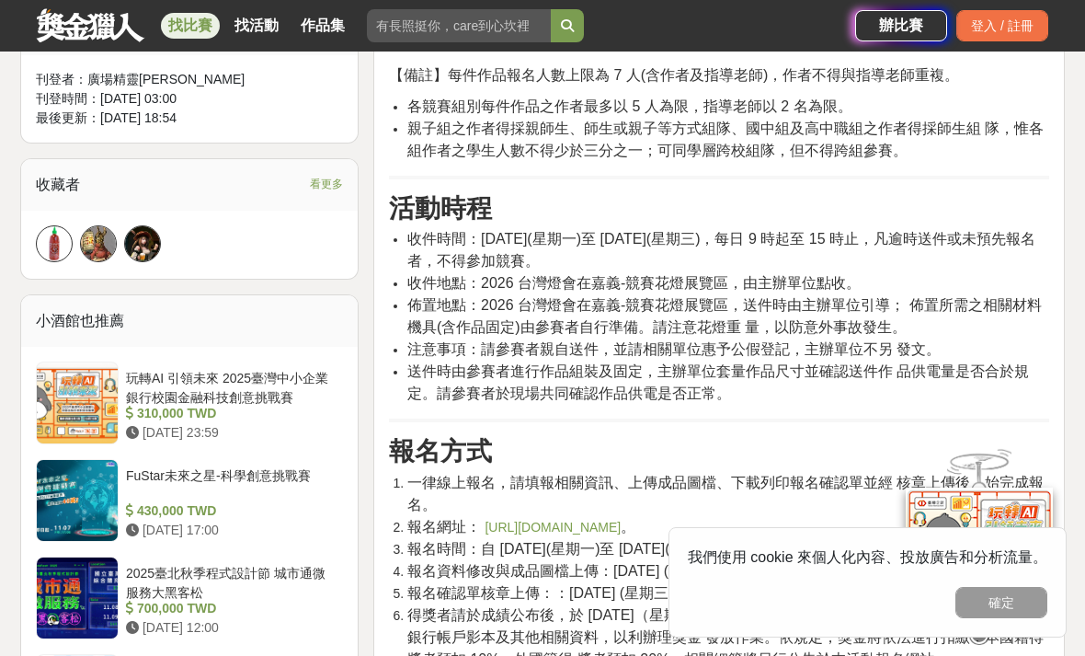
scroll to position [1107, 0]
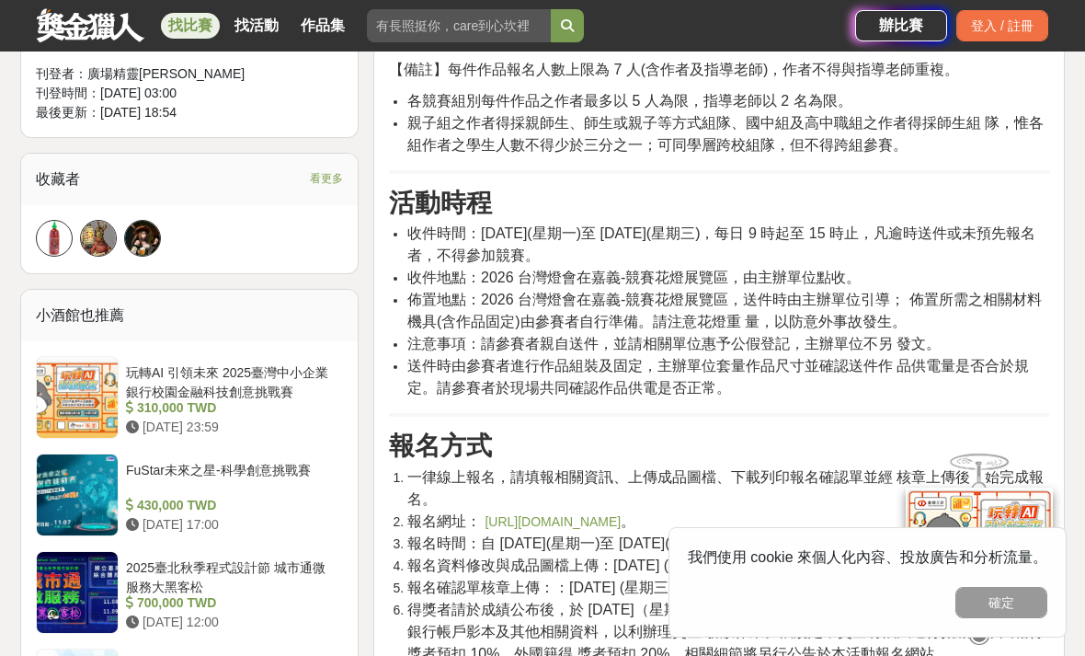
click at [120, 372] on div "玩轉AI 引領未來 2025臺灣中小企業銀行校園金融科技創意挑戰賽 310,000 TWD [DATE] 23:59" at bounding box center [231, 397] width 224 height 83
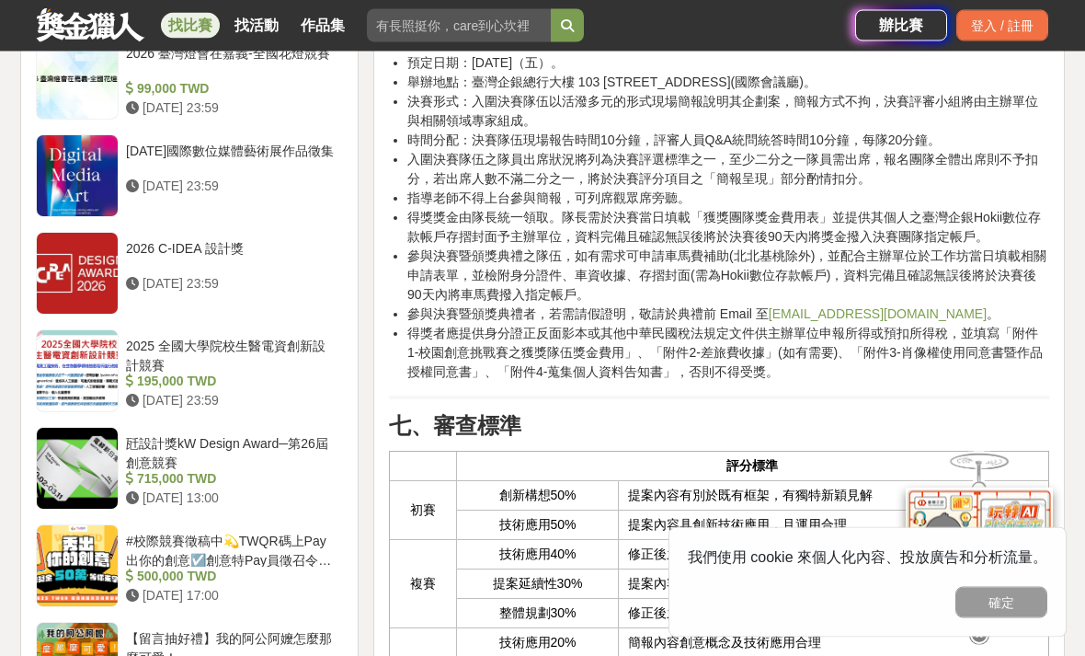
scroll to position [2658, 0]
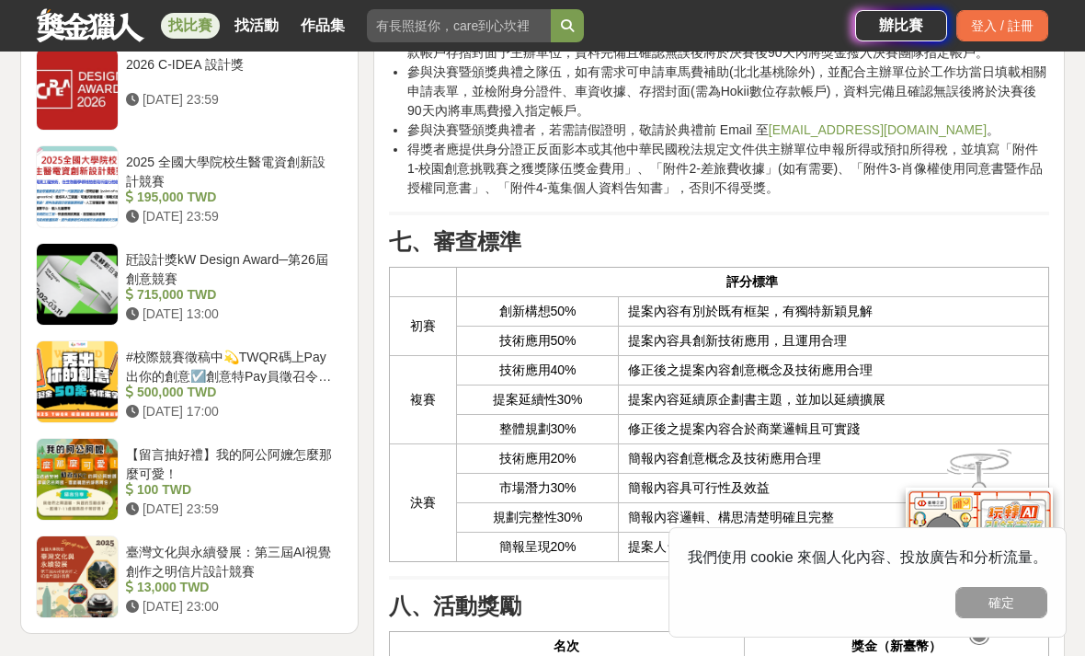
click at [132, 364] on div "#校際競賽徵稿中💫TWQR碼上Pay出你的創意☑️創意特Pay員徵召令🔥短影音、梗圖大賽開跑啦🤩" at bounding box center [231, 365] width 210 height 35
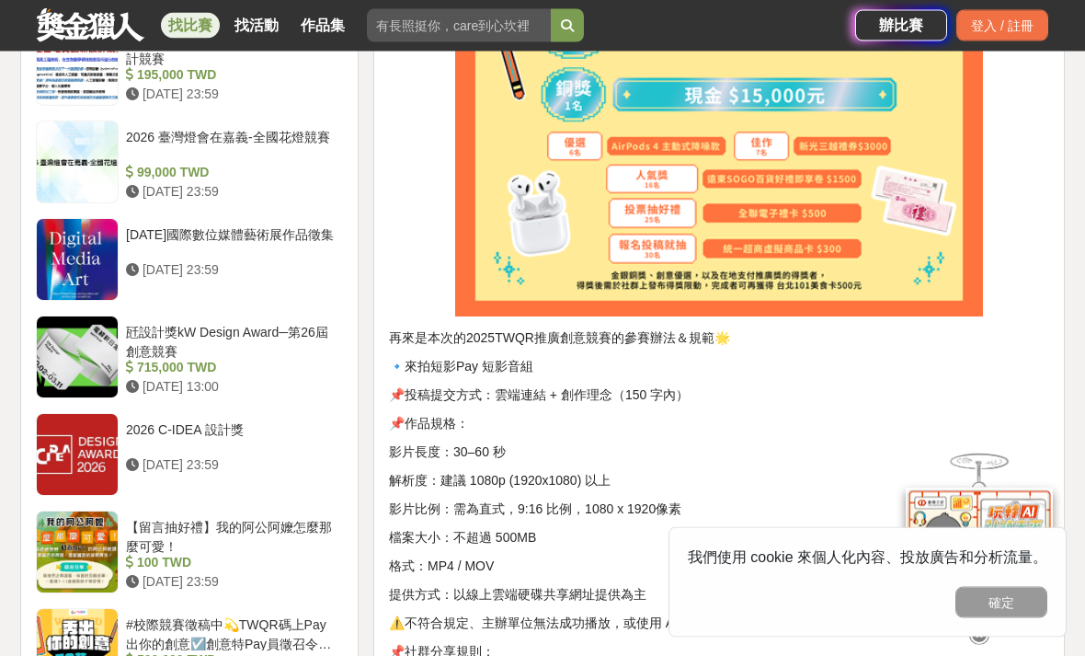
scroll to position [2164, 0]
click at [120, 510] on div "【留言抽好禮】我的阿公阿嬤怎麼那麼可愛！ 100 TWD [DATE] 23:59" at bounding box center [231, 551] width 224 height 83
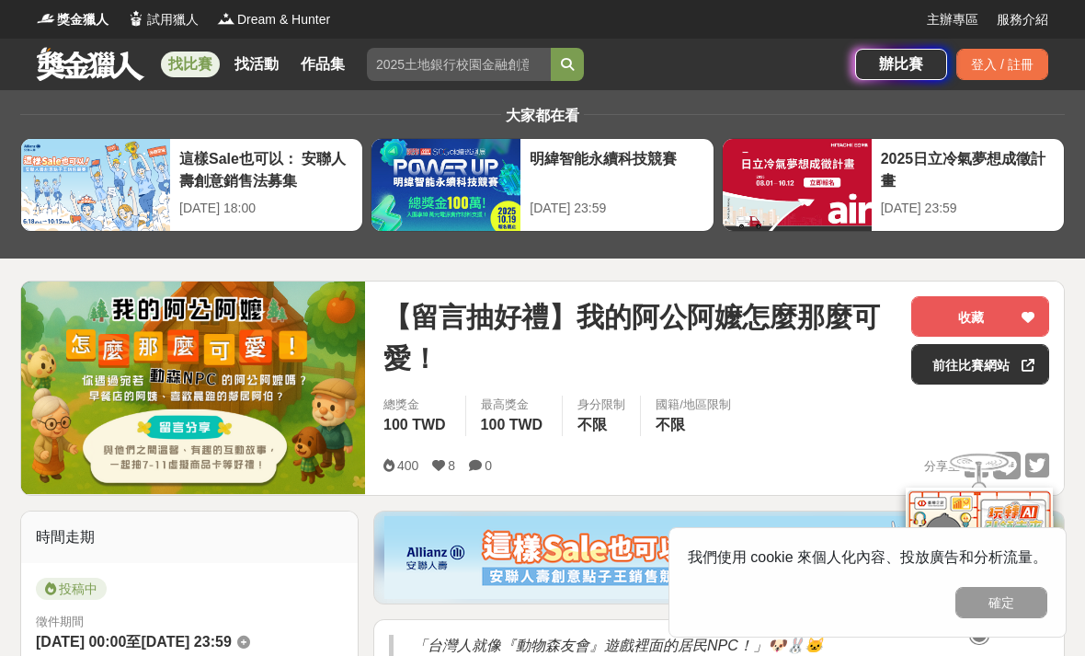
click at [62, 15] on span "獎金獵人" at bounding box center [82, 19] width 51 height 19
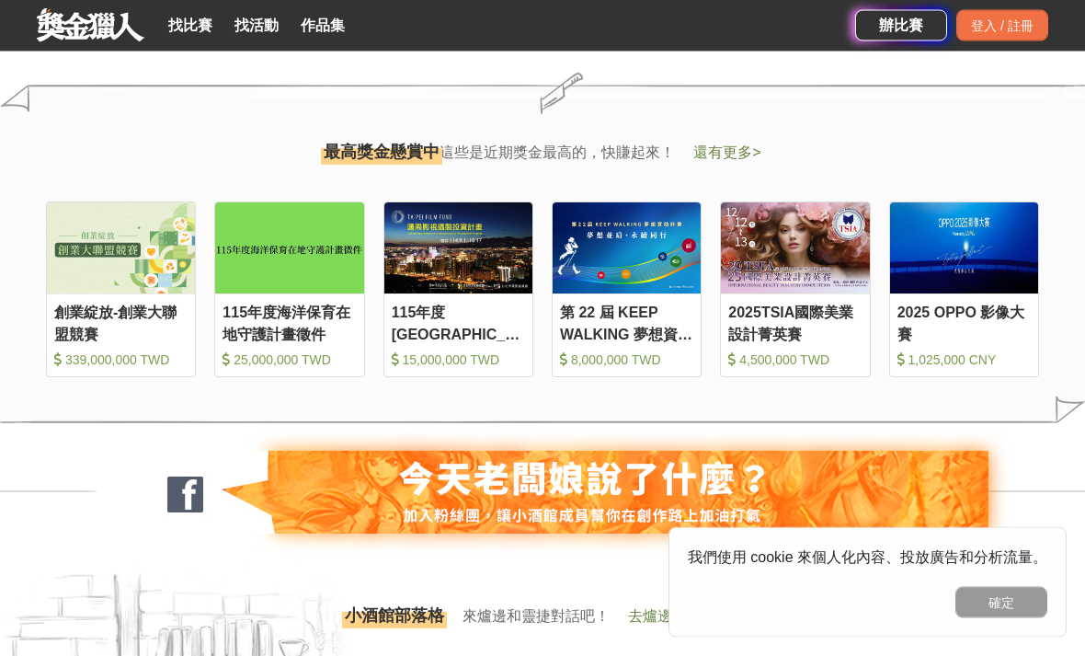
scroll to position [1949, 0]
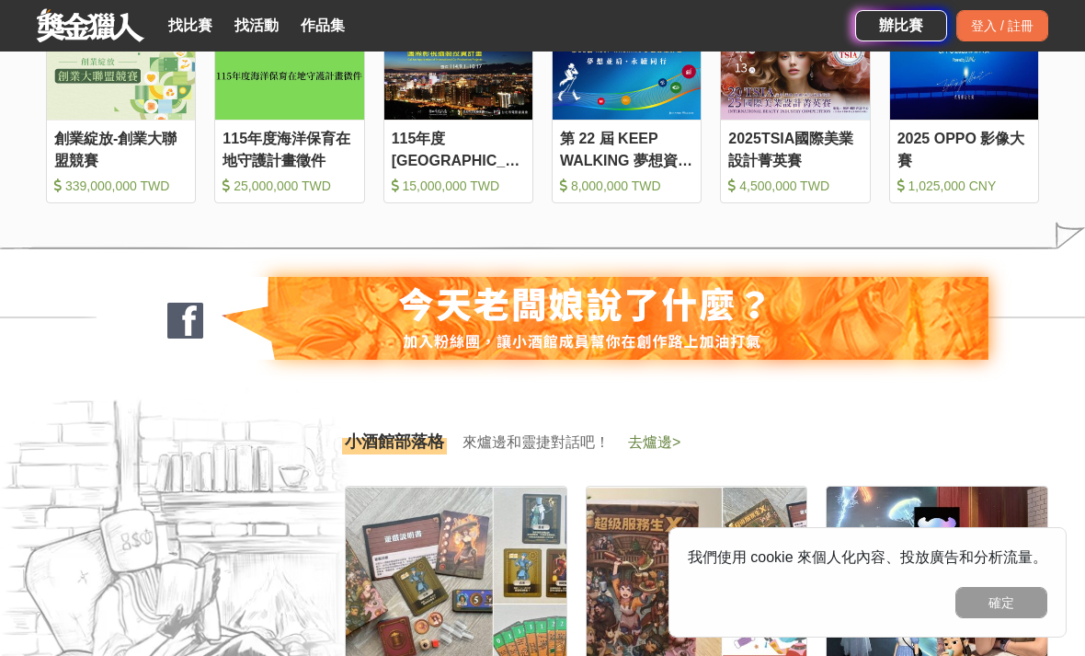
click at [253, 169] on div "115年度海洋保育在地守護計畫徵件" at bounding box center [288, 148] width 133 height 41
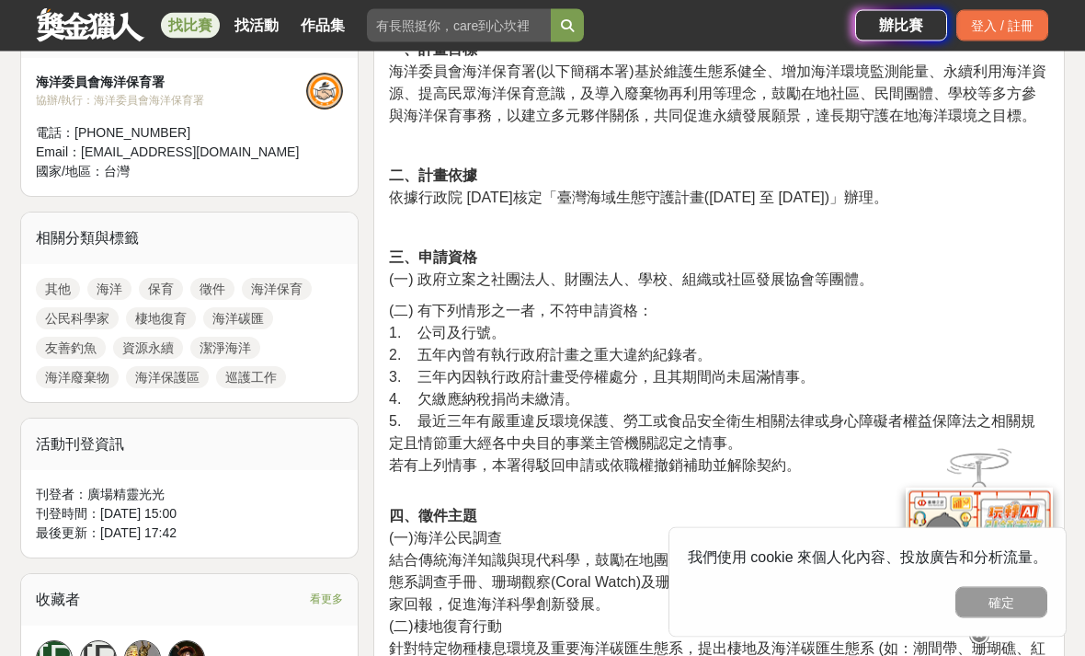
scroll to position [520, 0]
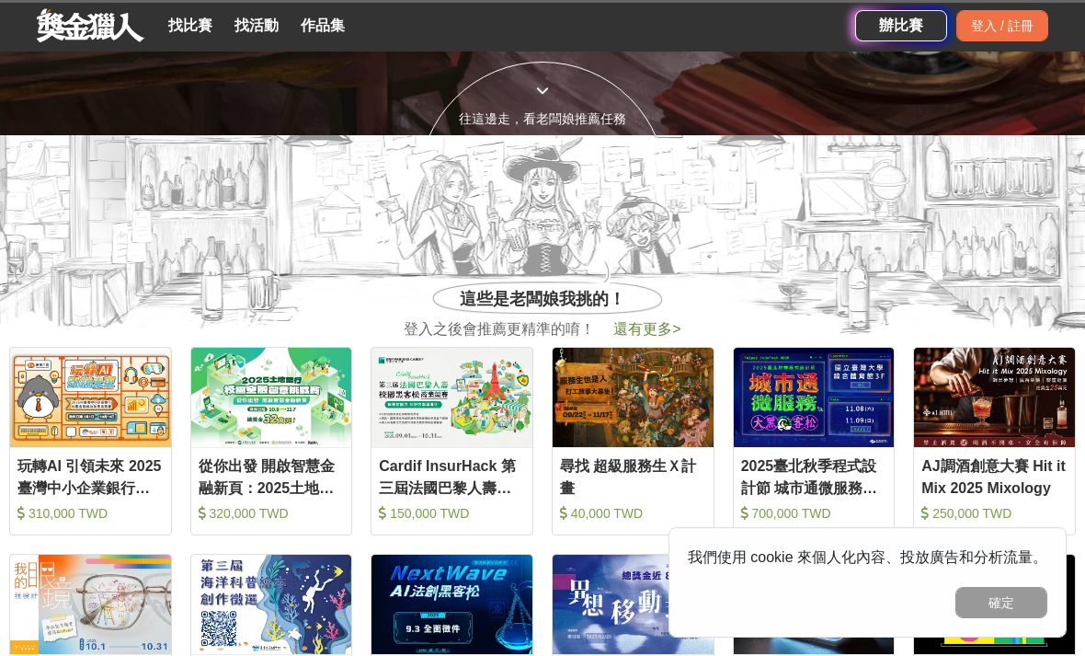
scroll to position [2123, 0]
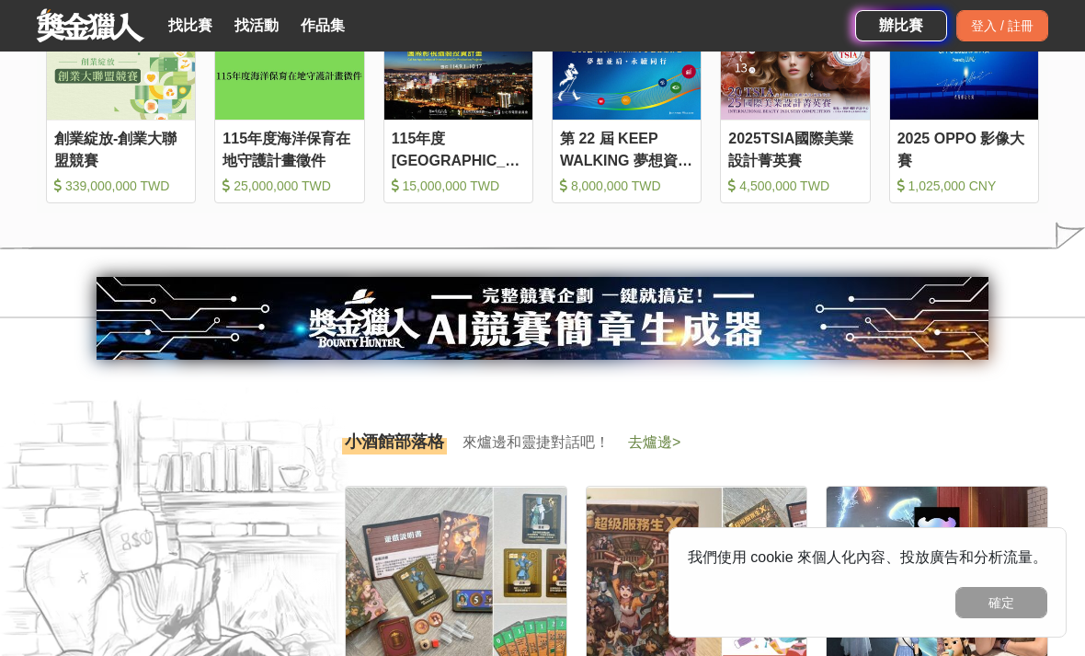
click at [58, 169] on div "創業綻放-創業大聯盟競賽" at bounding box center [120, 148] width 133 height 41
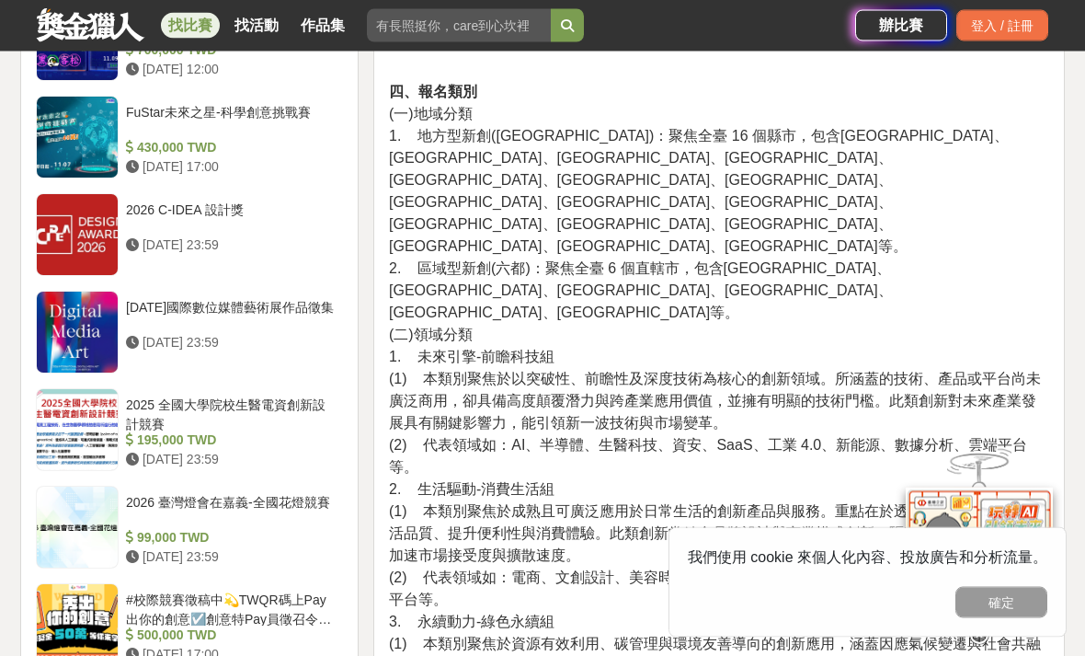
scroll to position [1862, 0]
click at [139, 163] on div "[DATE] 17:00" at bounding box center [231, 165] width 210 height 19
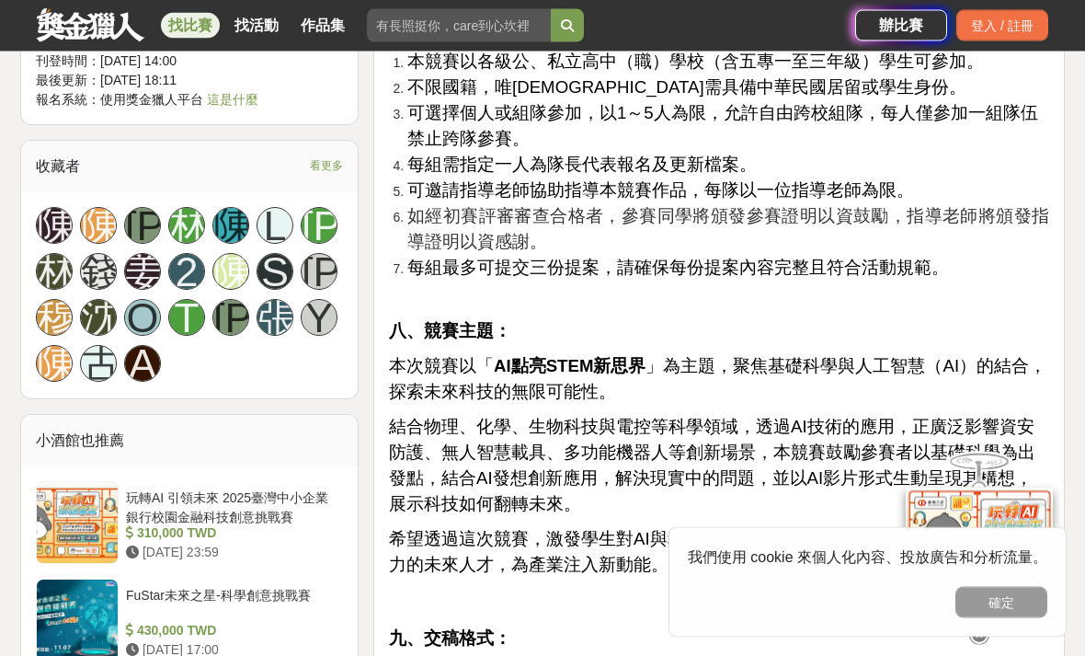
scroll to position [1749, 0]
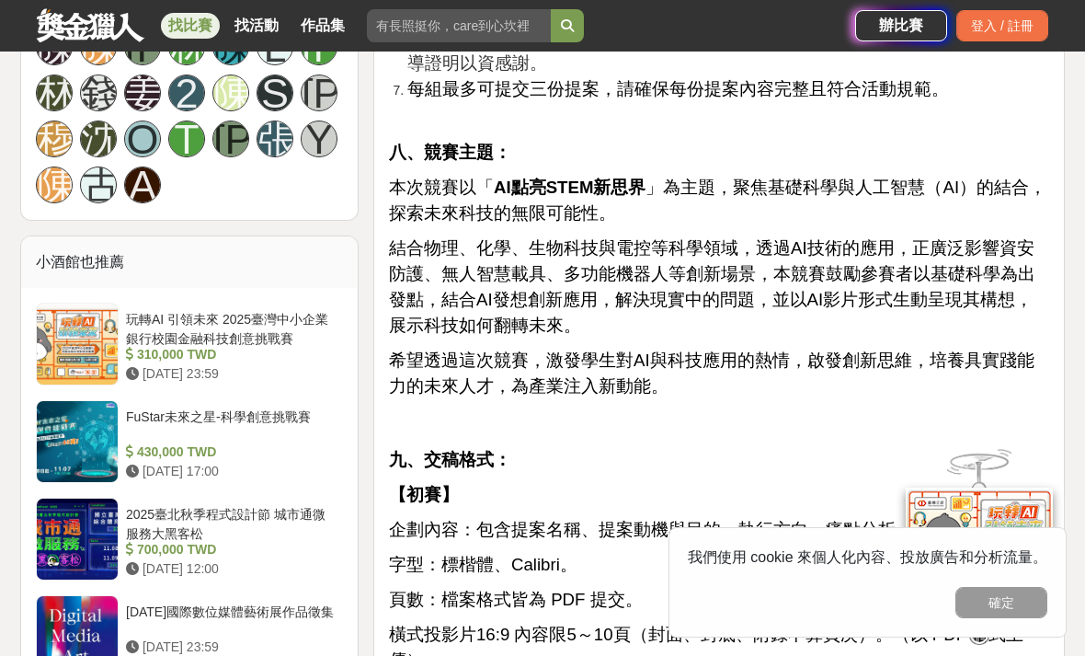
click at [234, 626] on div "[DATE]國際數位媒體藝術展作品徵集" at bounding box center [231, 619] width 210 height 35
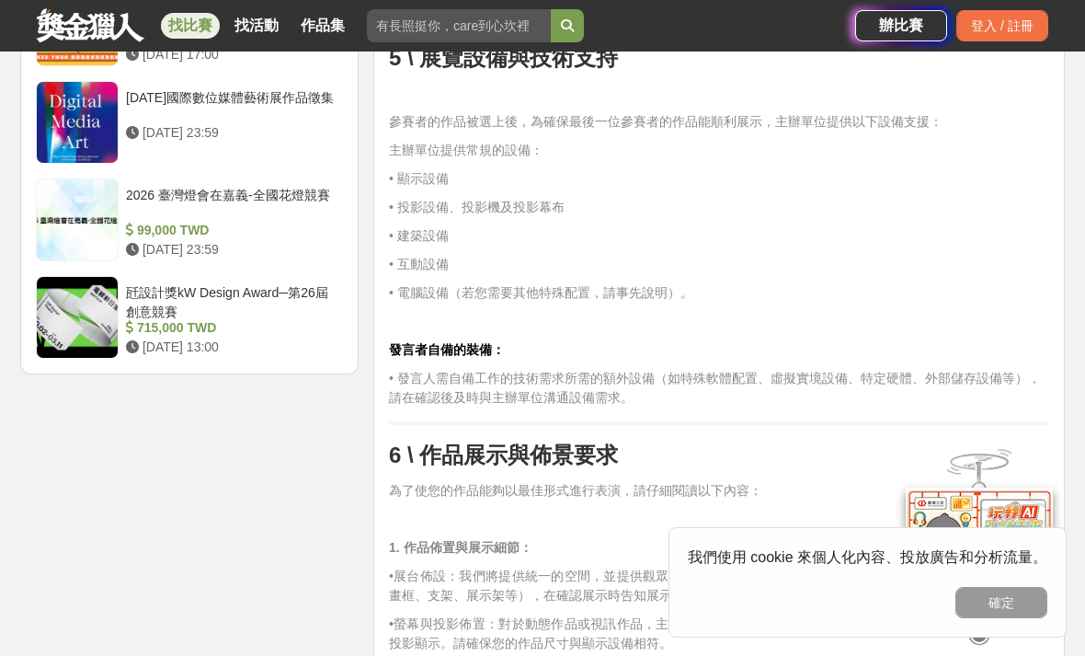
scroll to position [2387, 0]
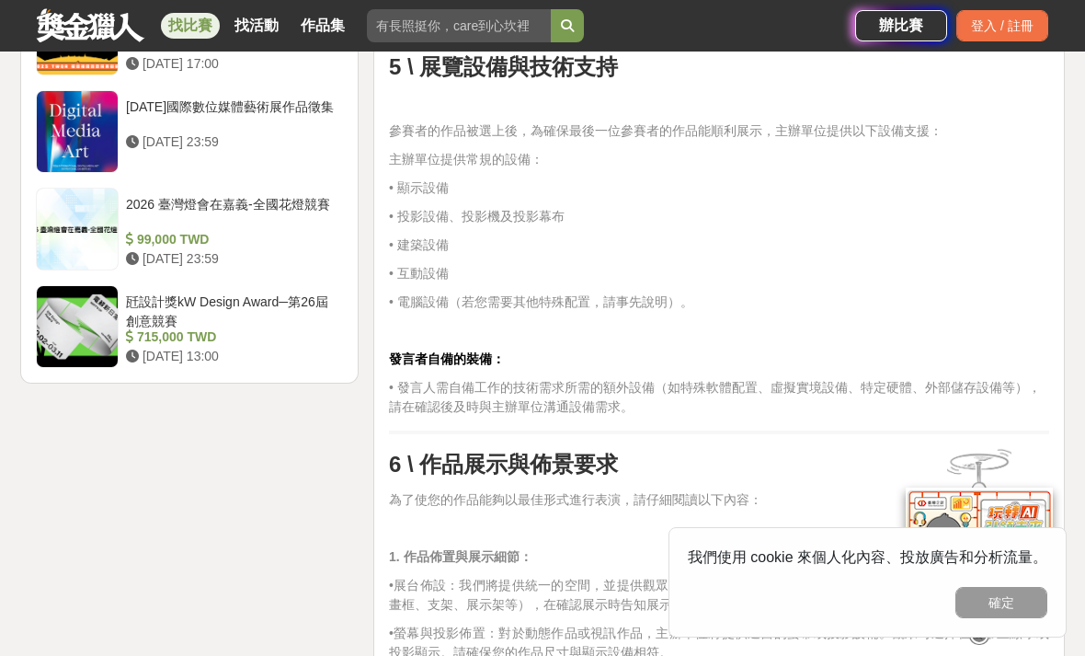
click at [161, 352] on div "[DATE] 13:00" at bounding box center [231, 356] width 210 height 19
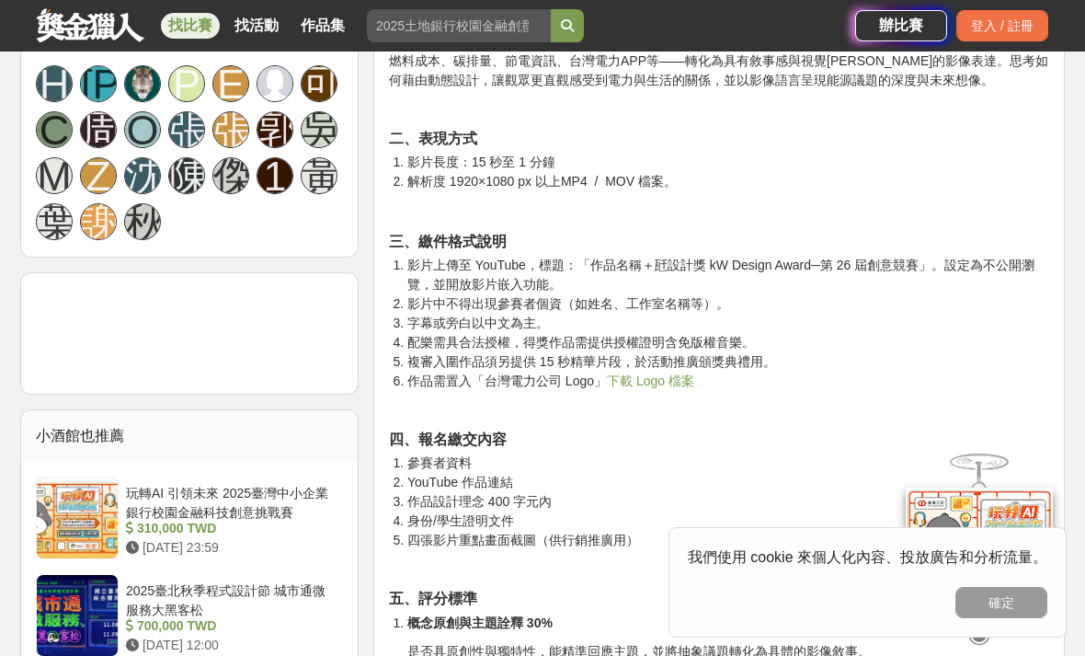
scroll to position [4132, 0]
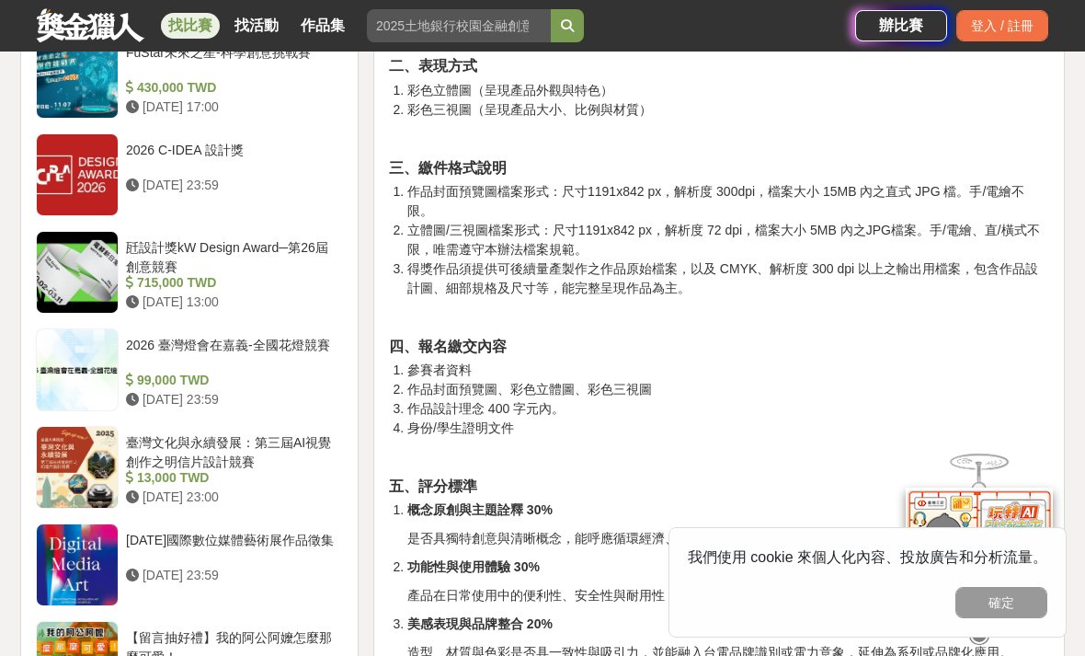
click at [215, 451] on div "臺灣文化與永續發展：第三屆AI視覺創作之明信片設計競賽" at bounding box center [231, 450] width 210 height 35
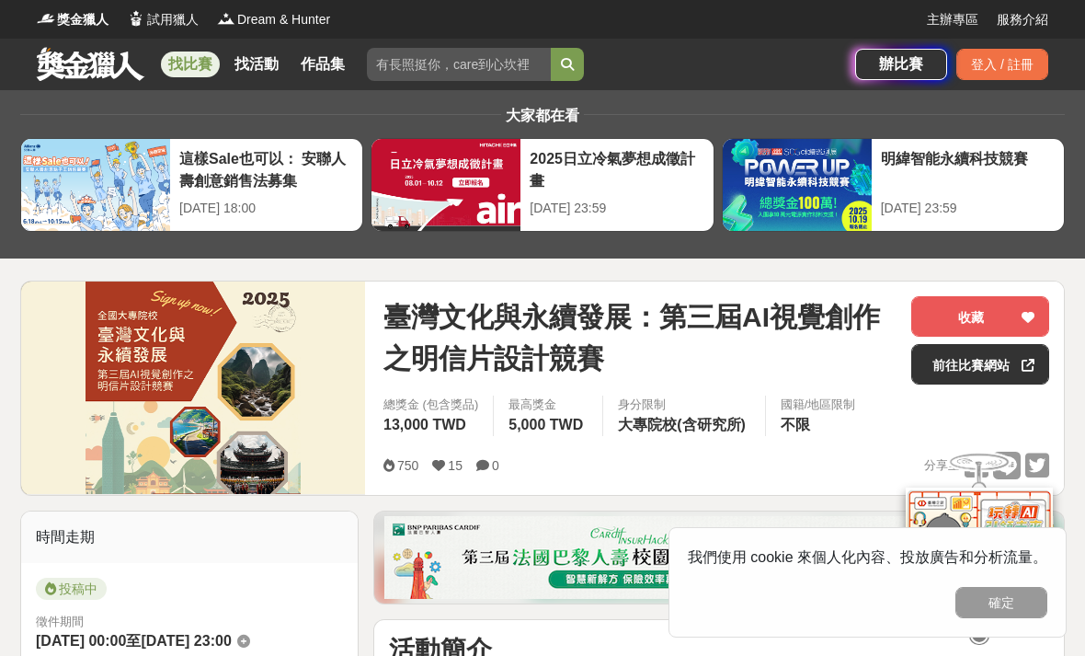
click at [200, 46] on div "找比賽 找活動 作品集" at bounding box center [260, 64] width 199 height 51
click at [501, 174] on div at bounding box center [445, 185] width 149 height 92
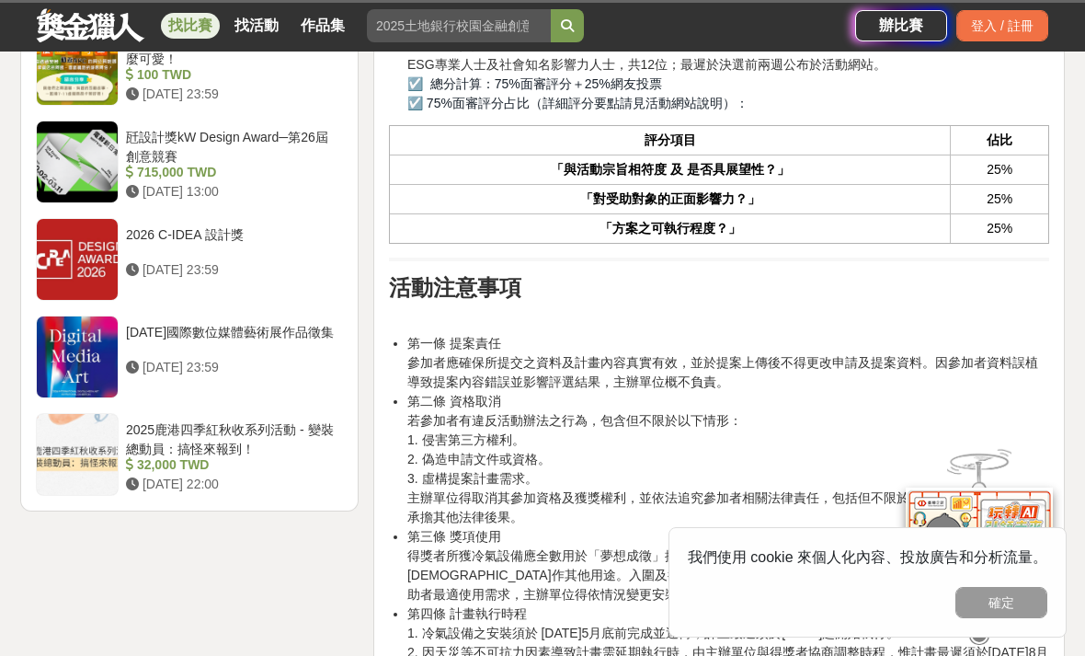
scroll to position [2490, 0]
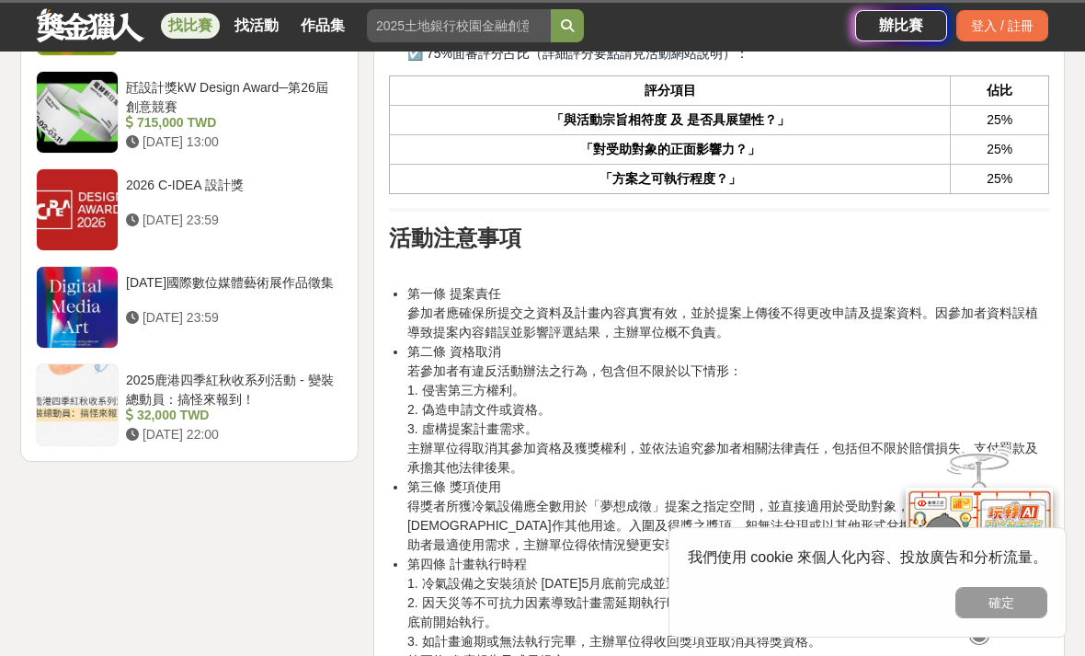
click at [131, 404] on div "2025鹿港四季紅秋收系列活動 - 變裝總動員：搞怪來報到！" at bounding box center [231, 388] width 210 height 35
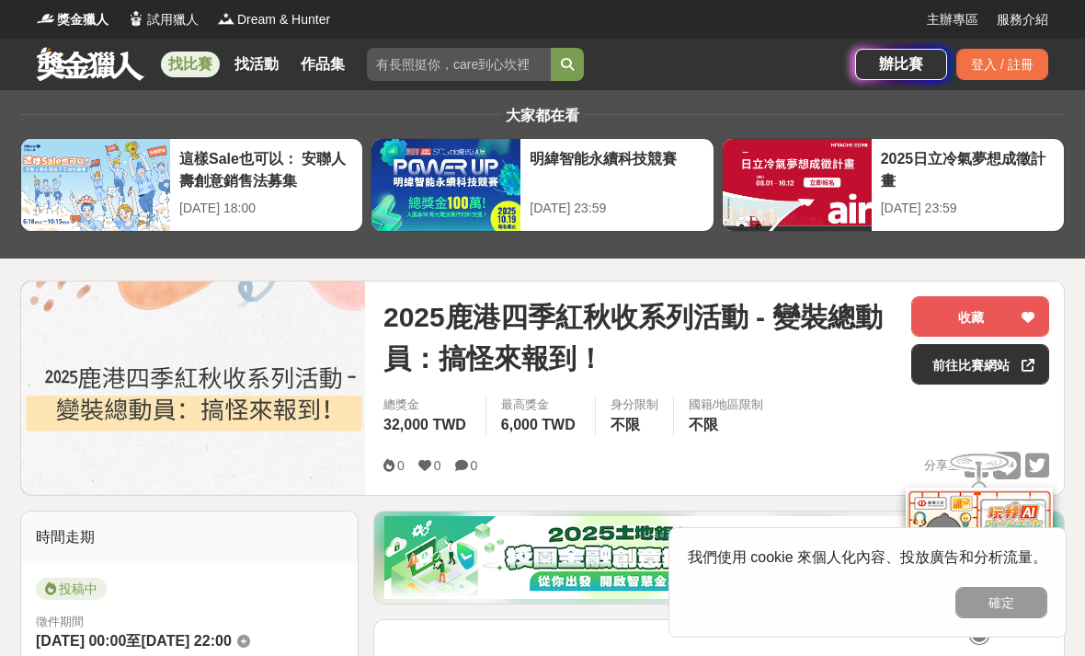
click at [184, 68] on link "找比賽" at bounding box center [190, 64] width 59 height 26
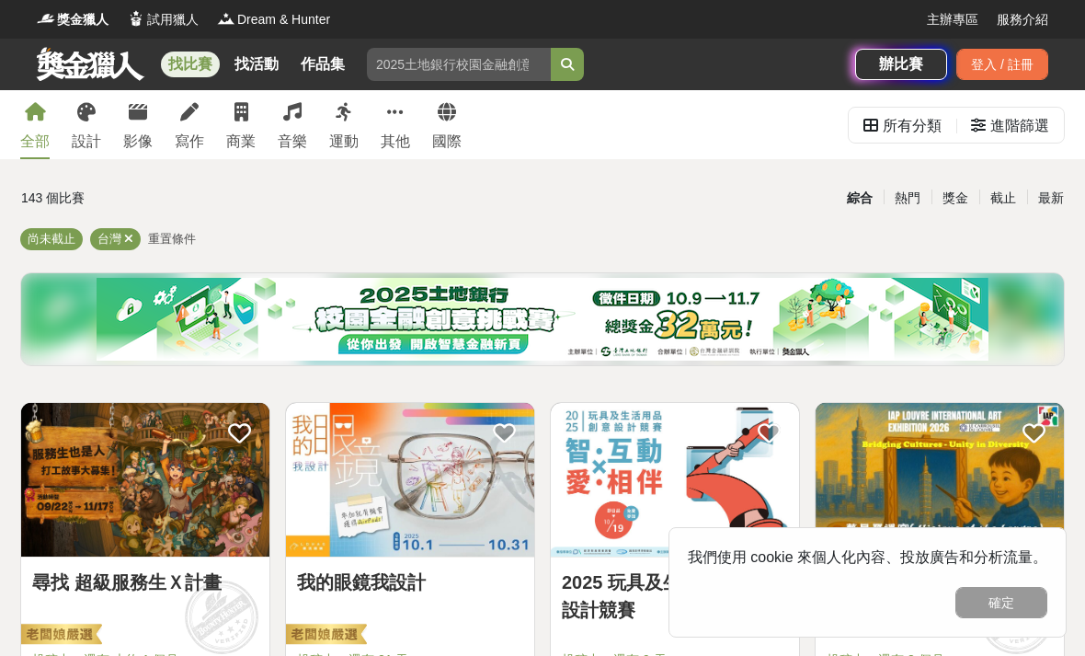
click at [195, 143] on div "寫作" at bounding box center [189, 142] width 29 height 22
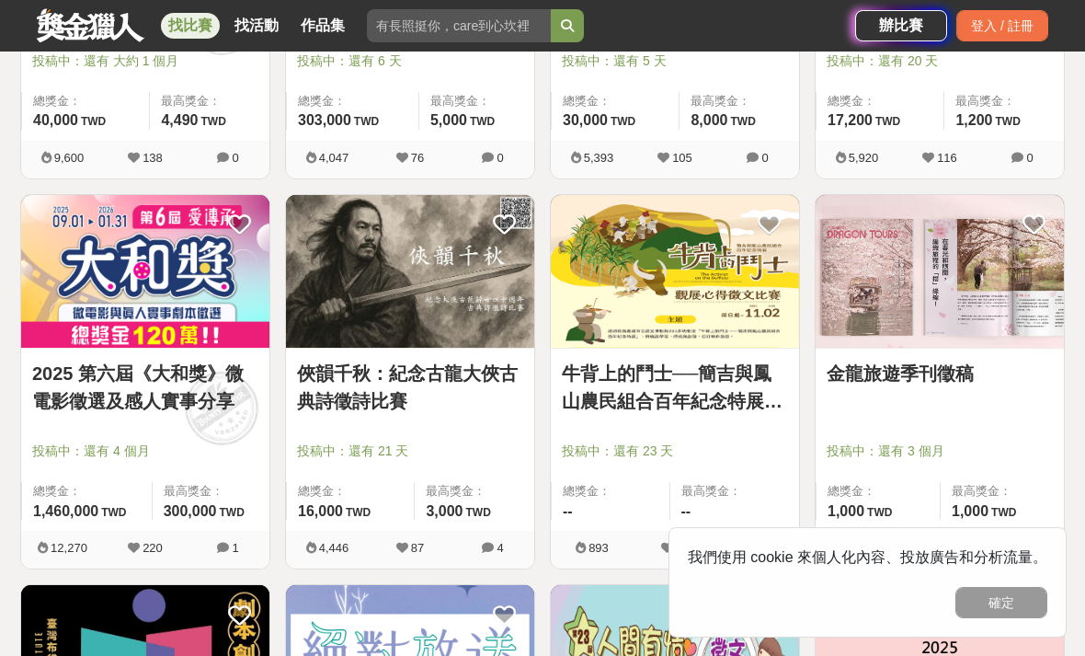
click at [51, 266] on img at bounding box center [145, 272] width 248 height 154
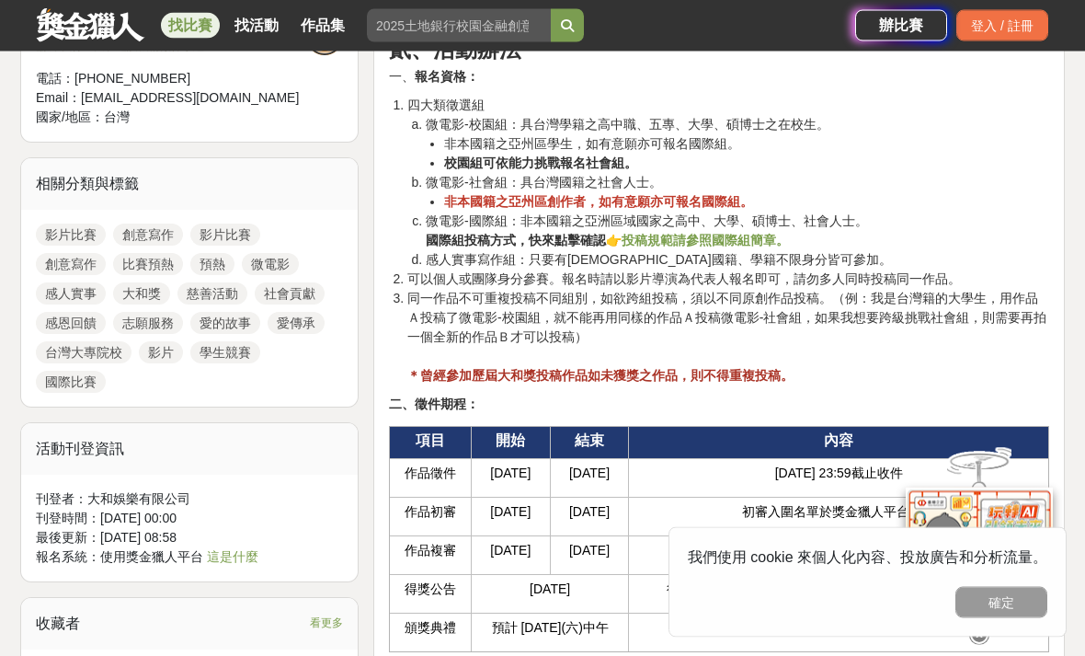
scroll to position [1946, 0]
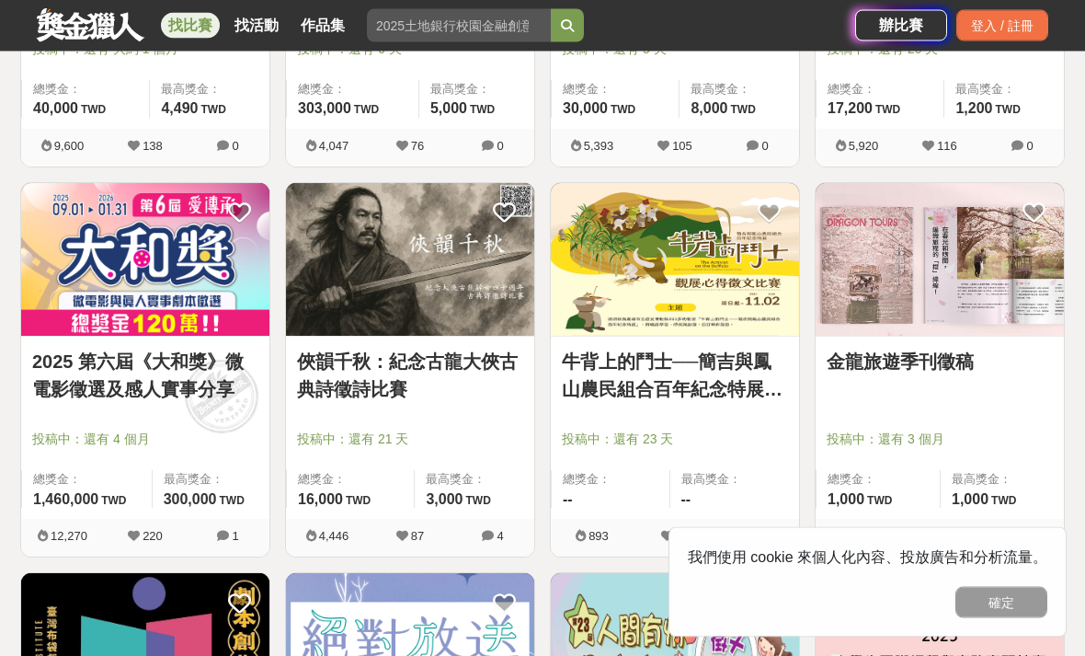
scroll to position [610, 0]
click at [763, 415] on div at bounding box center [680, 413] width 237 height 22
click at [746, 403] on link "牛背上的鬥士──簡吉與鳳山農民組合百年紀念特展觀展心得 徵文比賽" at bounding box center [675, 375] width 226 height 55
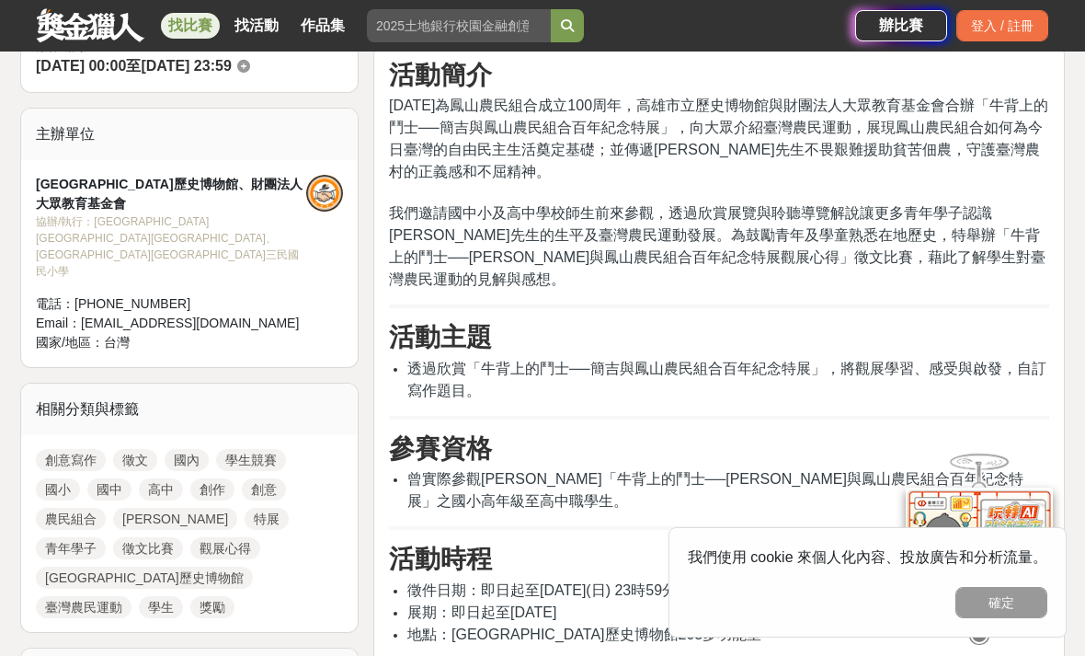
scroll to position [576, 0]
